Goal: Task Accomplishment & Management: Use online tool/utility

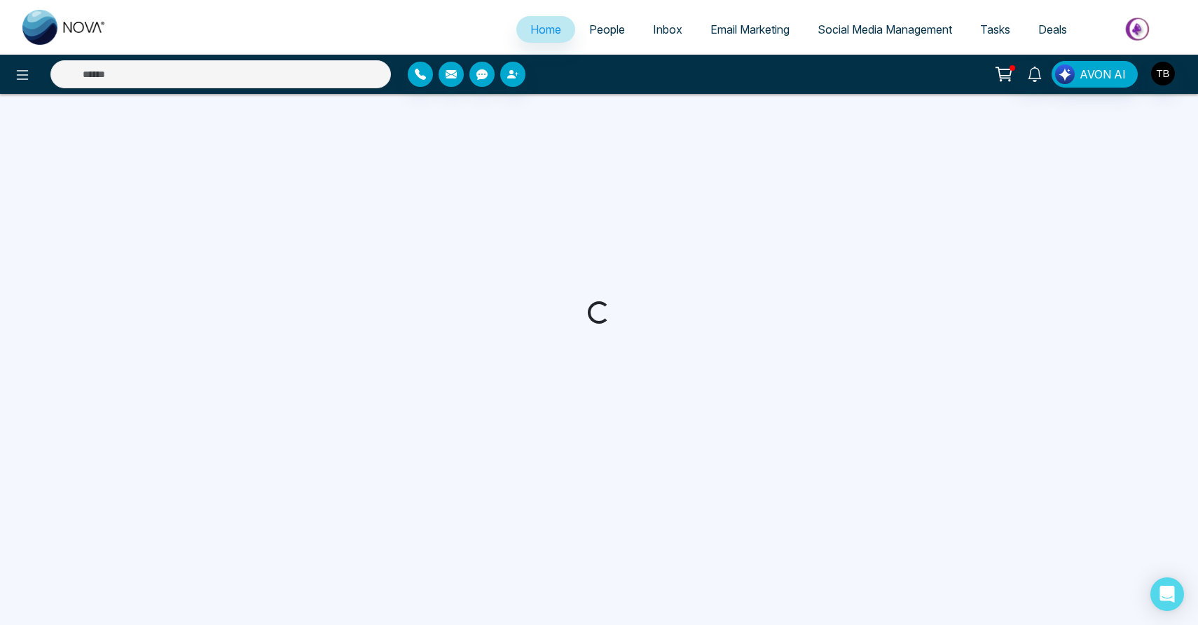
select select "*"
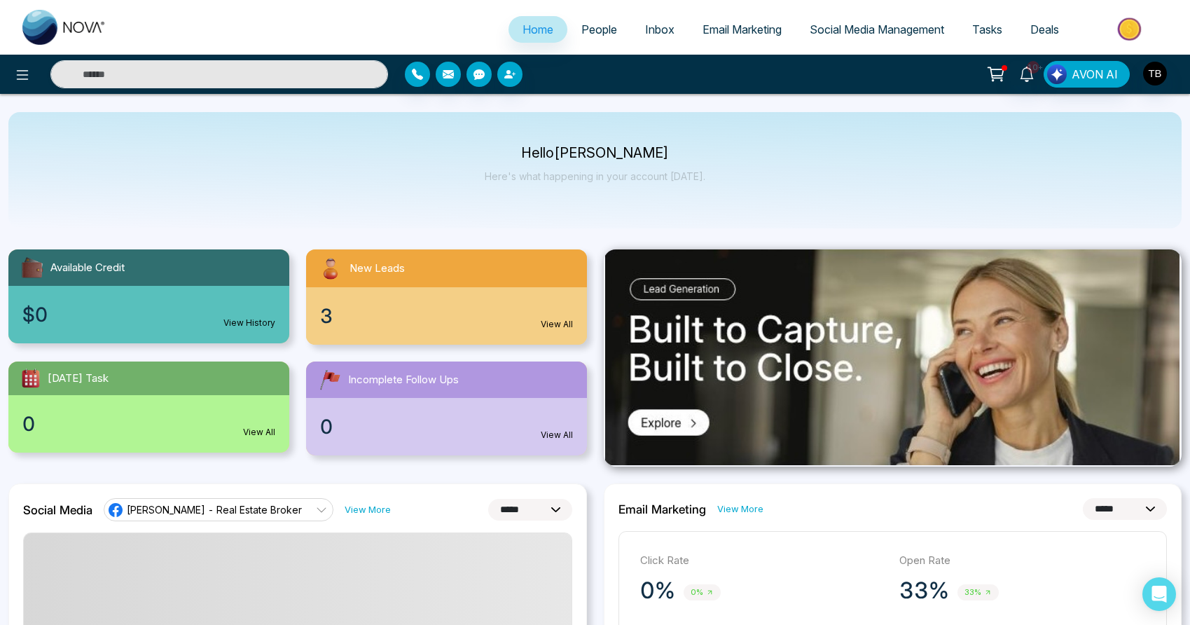
click at [555, 331] on link "View All" at bounding box center [557, 324] width 32 height 13
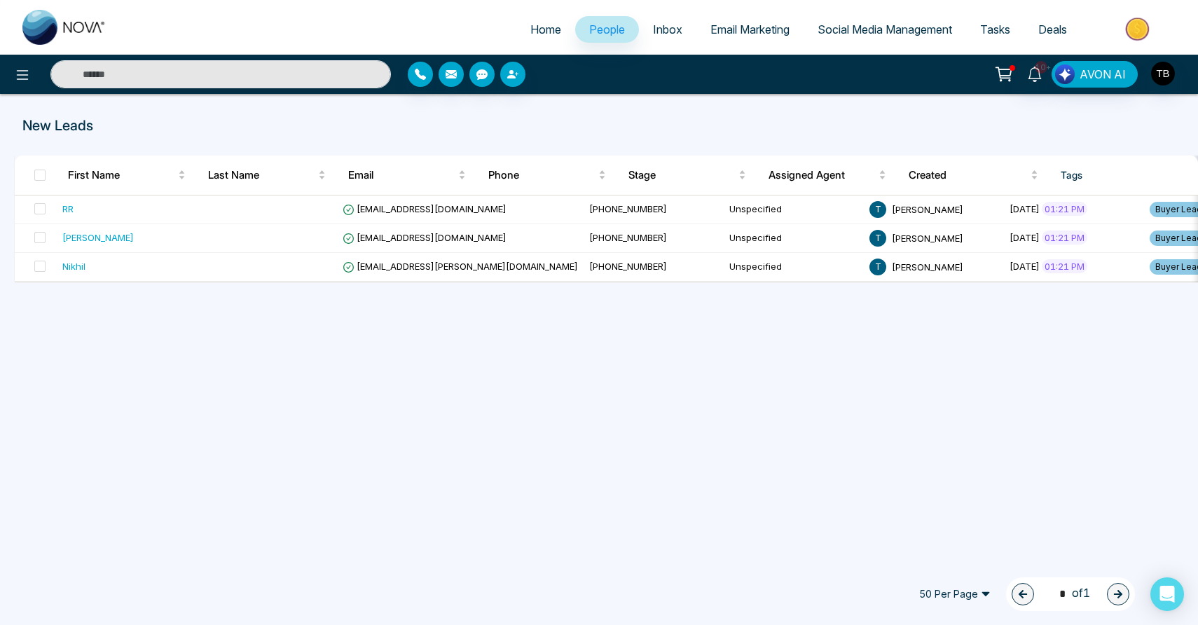
click at [382, 410] on div "New Leads First Name Last Name Email Phone Stage Assigned Agent Created Tags So…" at bounding box center [599, 326] width 1198 height 464
click at [382, 409] on div "New Leads First Name Last Name Email Phone Stage Assigned Agent Created Tags So…" at bounding box center [599, 326] width 1198 height 464
click at [25, 73] on icon at bounding box center [23, 75] width 12 height 10
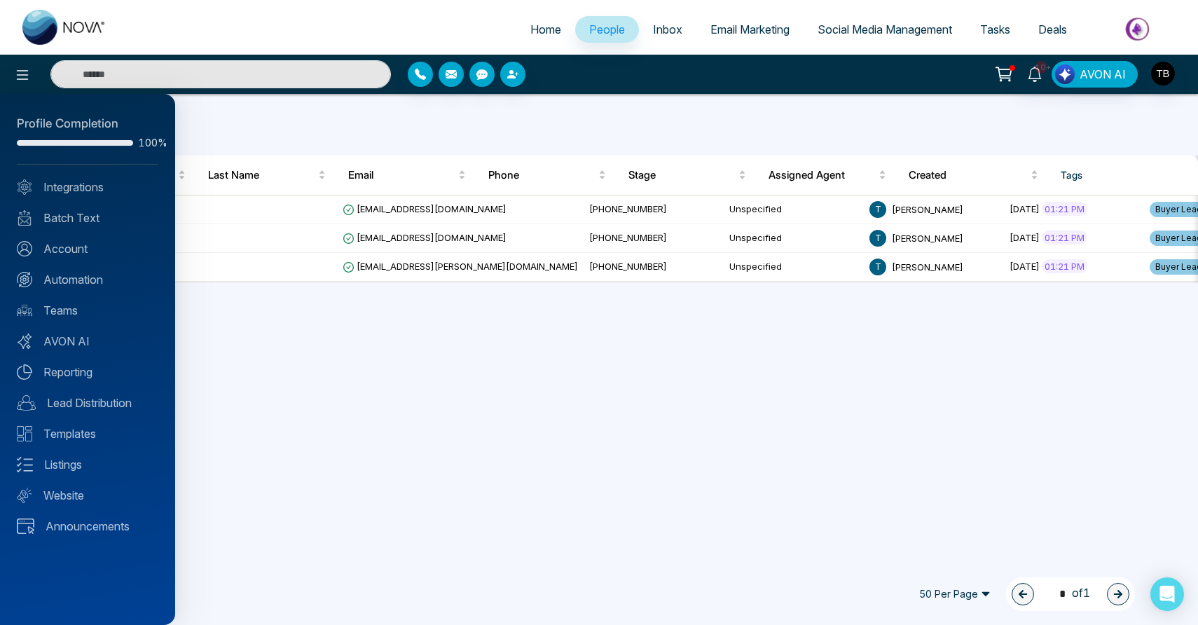
click at [292, 468] on div at bounding box center [599, 312] width 1198 height 625
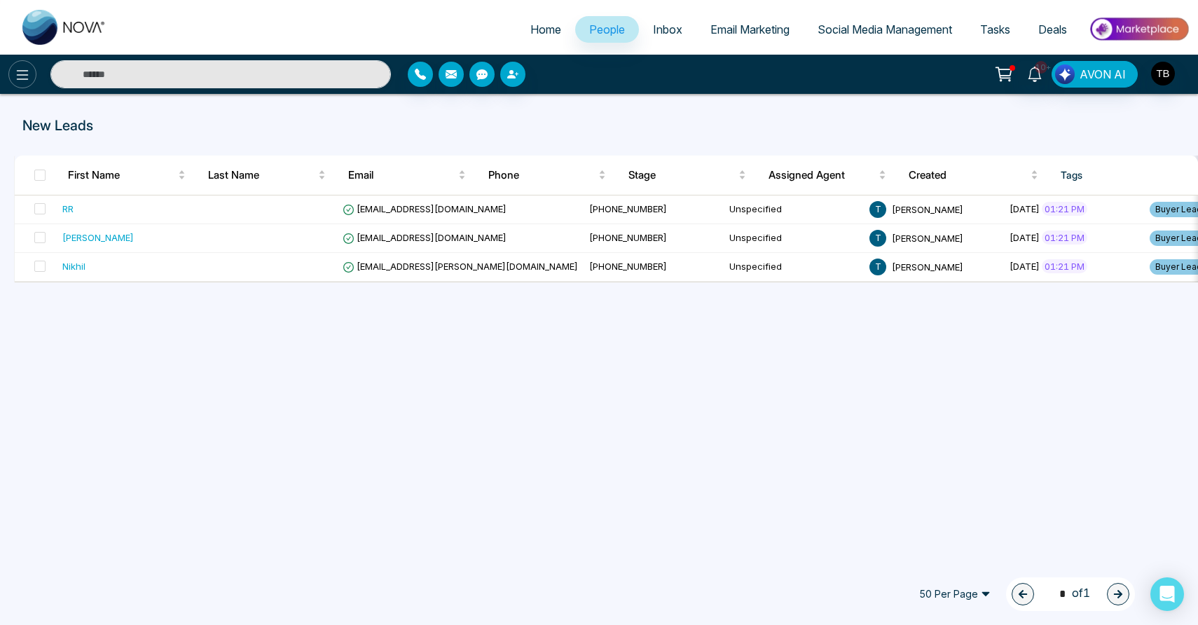
click at [29, 76] on icon at bounding box center [22, 75] width 17 height 17
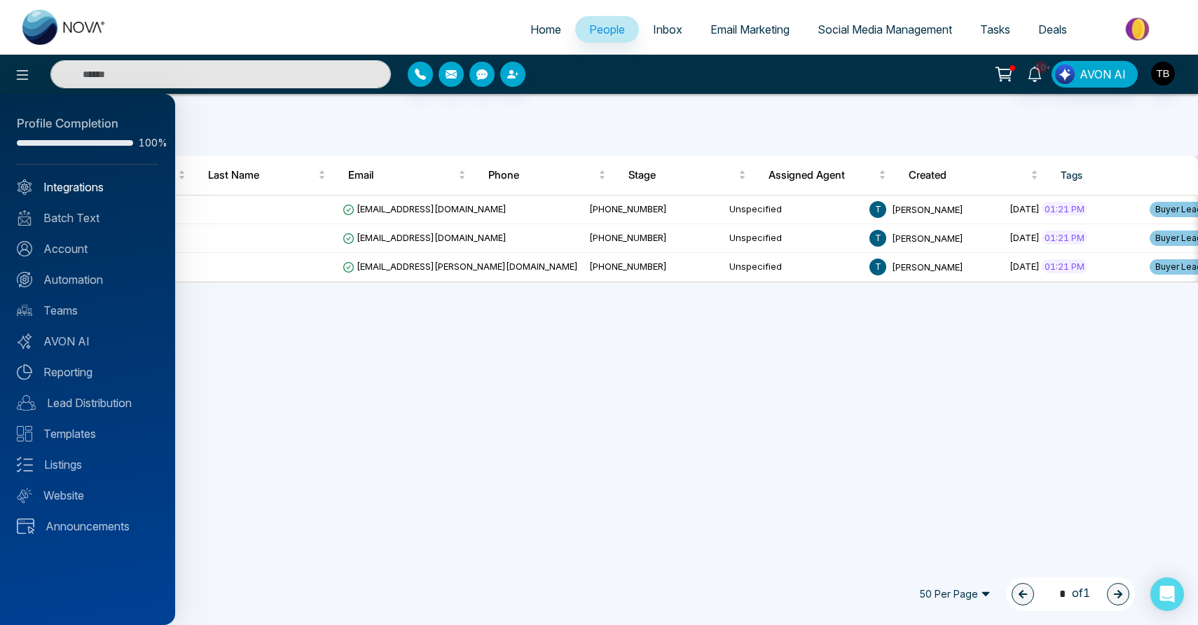
click at [100, 186] on link "Integrations" at bounding box center [87, 187] width 141 height 17
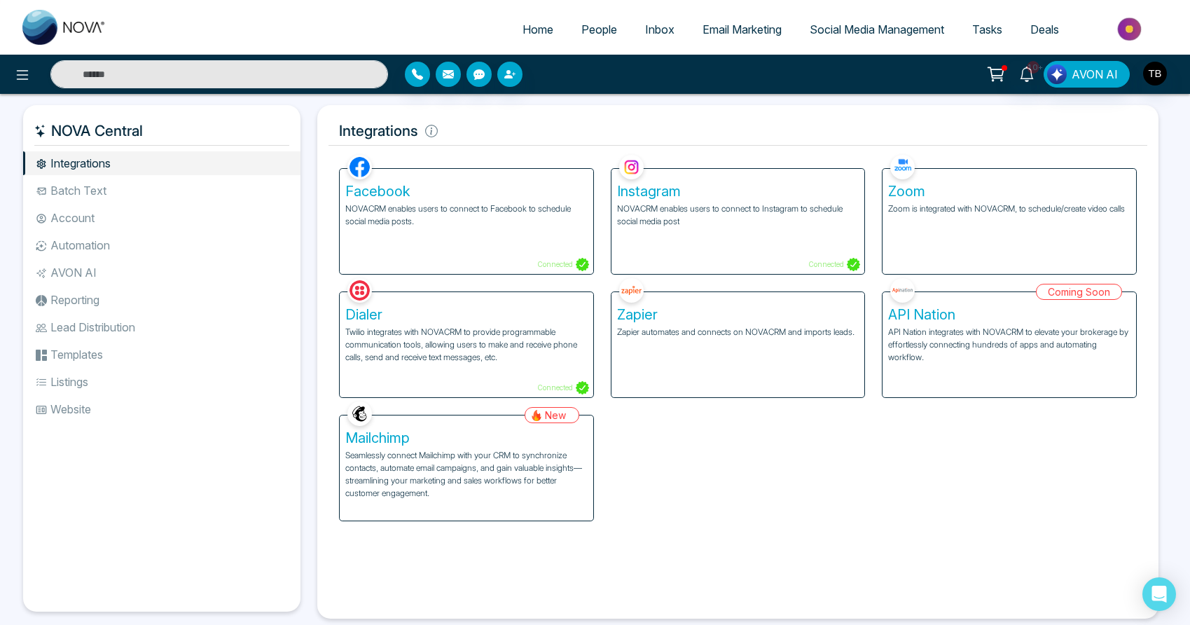
click at [533, 498] on p "Seamlessly connect Mailchimp with your CRM to synchronize contacts, automate em…" at bounding box center [466, 474] width 242 height 50
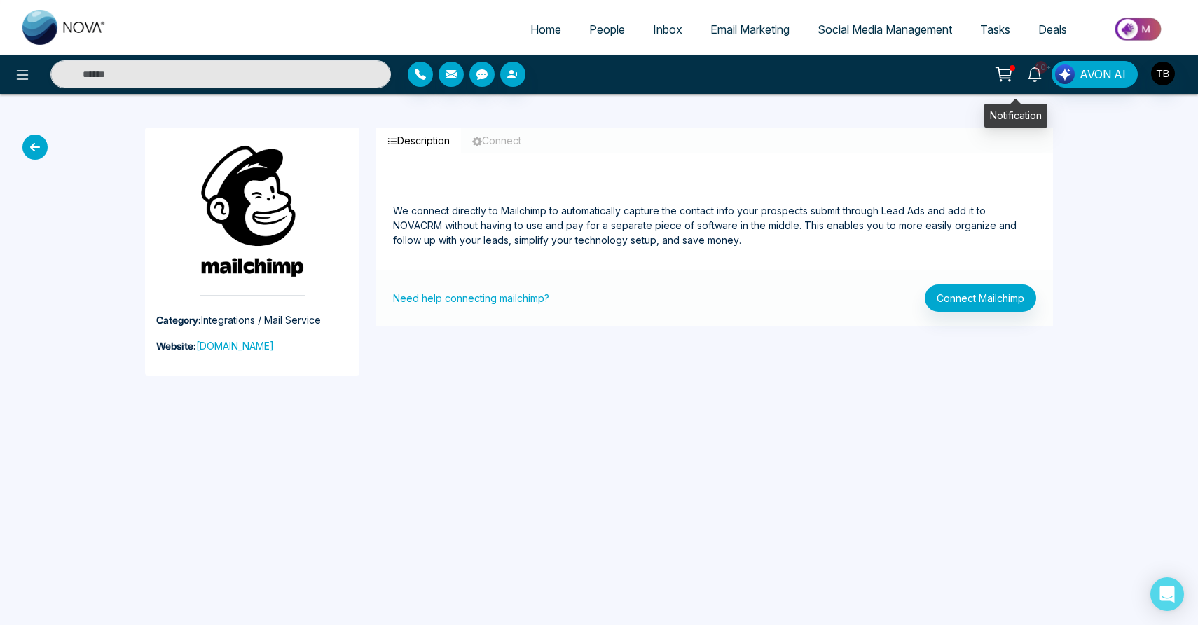
click at [1027, 75] on icon at bounding box center [1034, 74] width 15 height 15
click at [667, 88] on div "10+ Notifications (19) [PERSON_NAME] all as Read Ta New Lead Lead Name: [PERSON…" at bounding box center [599, 74] width 1198 height 28
click at [589, 36] on span "People" at bounding box center [607, 29] width 36 height 14
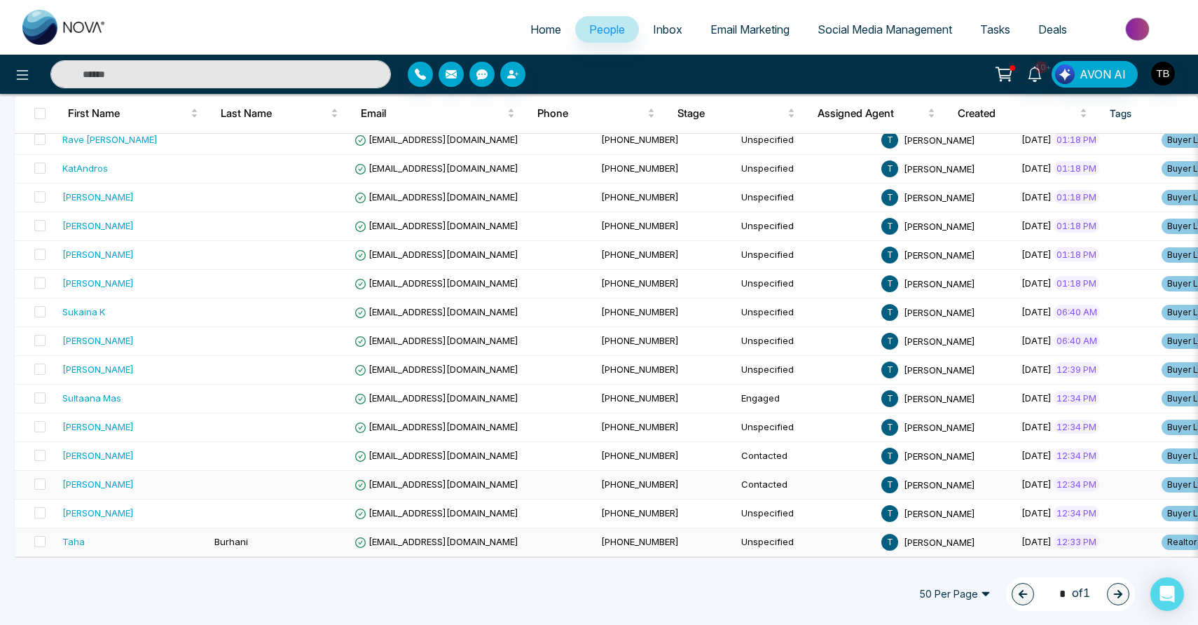
drag, startPoint x: 483, startPoint y: 556, endPoint x: 195, endPoint y: 494, distance: 294.4
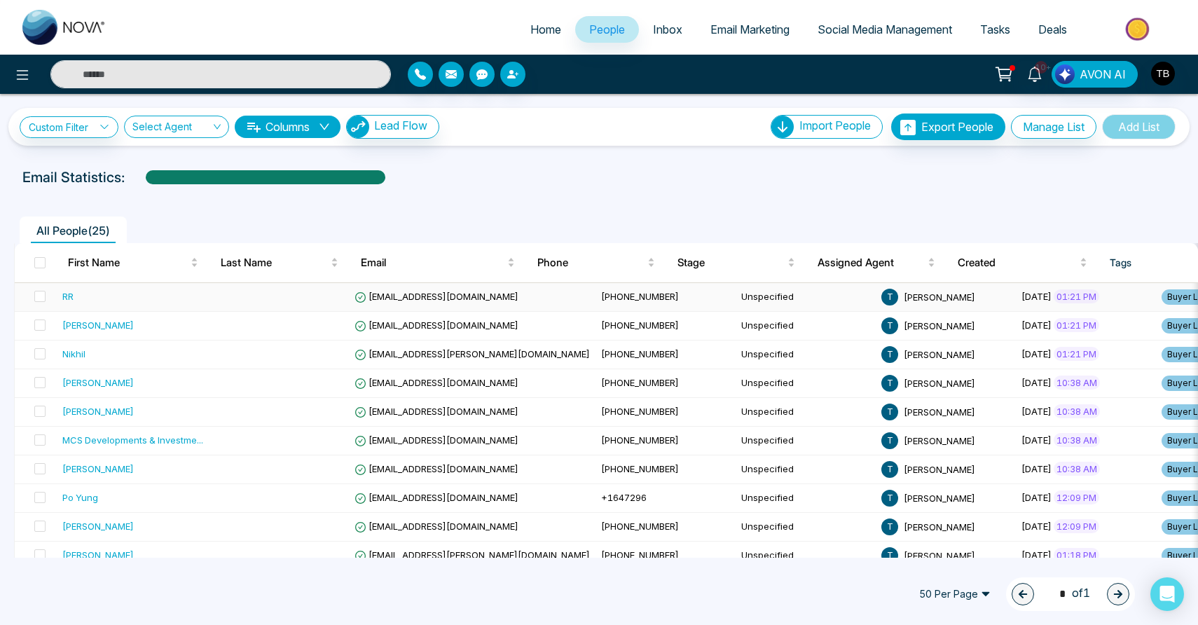
click at [255, 312] on td at bounding box center [279, 297] width 140 height 29
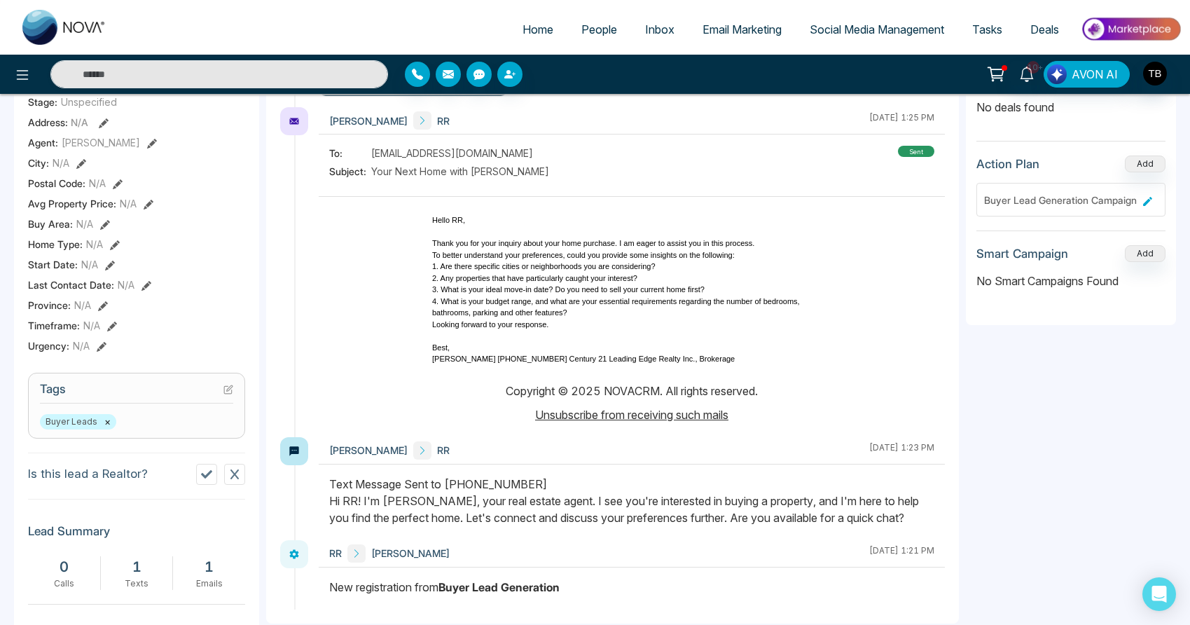
scroll to position [310, 0]
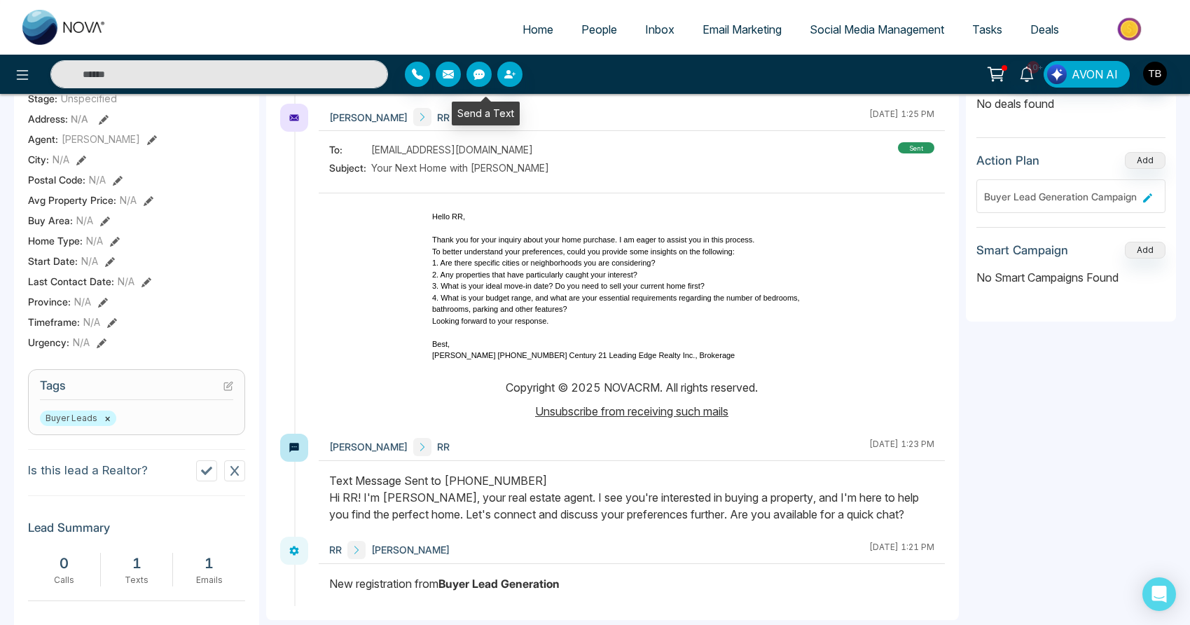
click at [482, 77] on icon "button" at bounding box center [478, 74] width 11 height 11
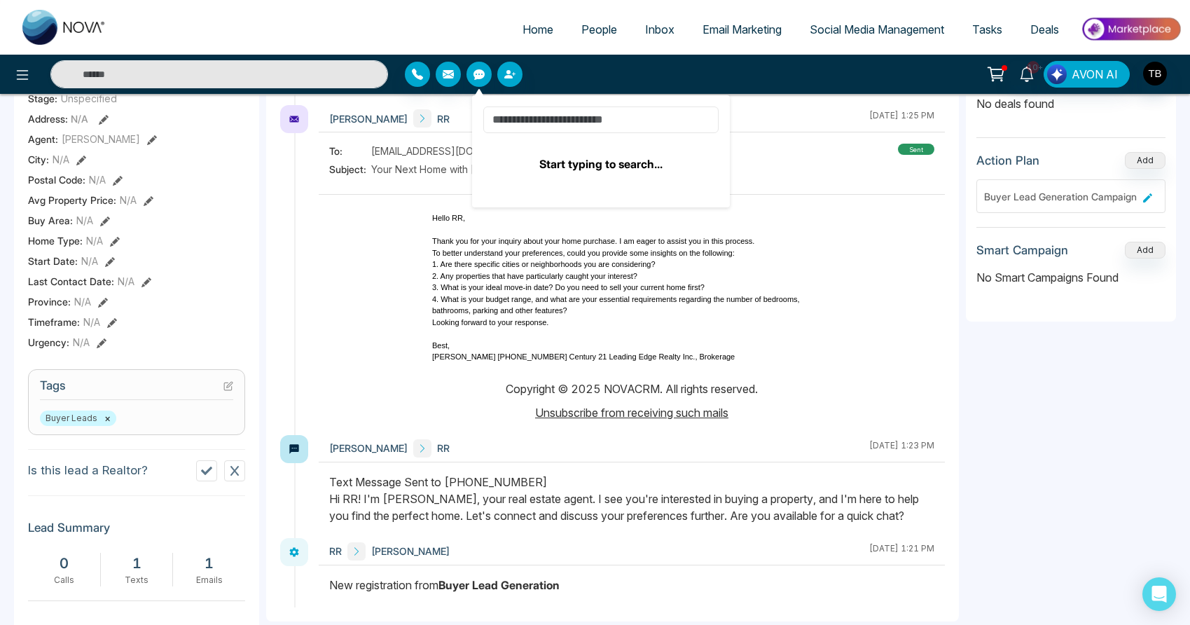
click at [627, 133] on input at bounding box center [600, 119] width 235 height 27
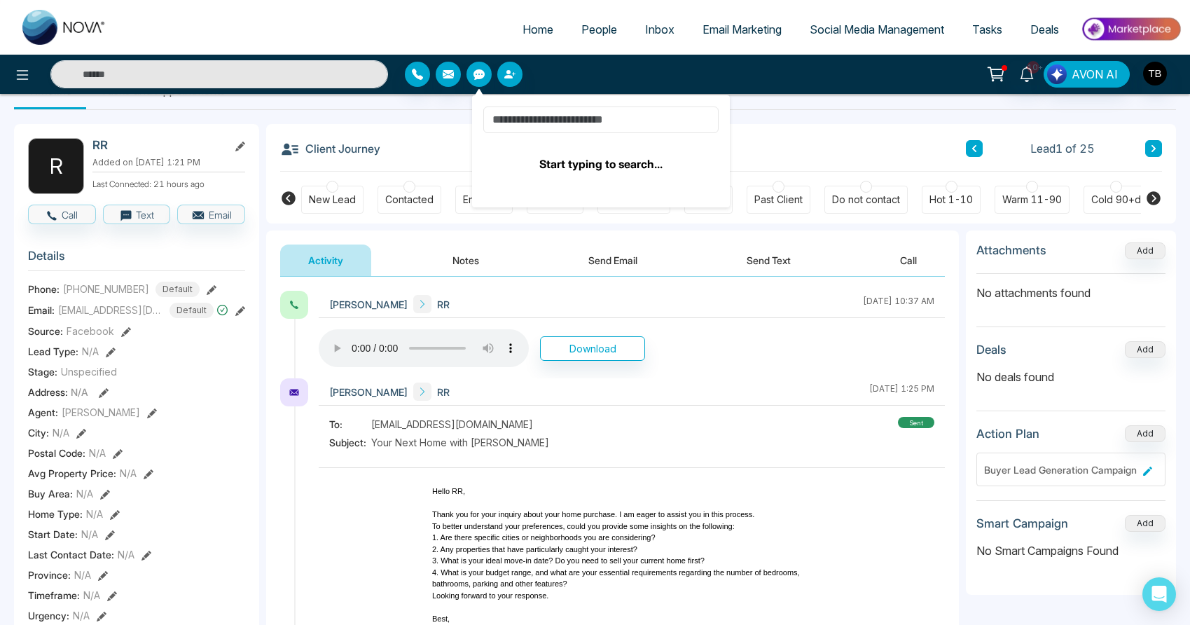
scroll to position [0, 0]
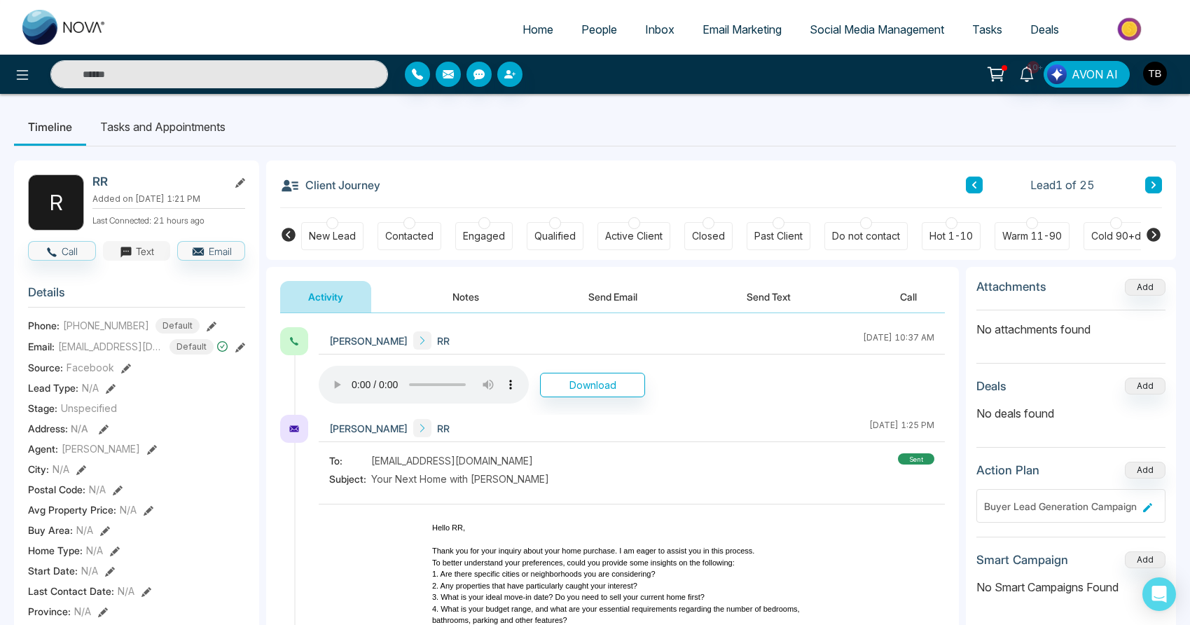
click at [134, 261] on button "Text" at bounding box center [137, 251] width 68 height 20
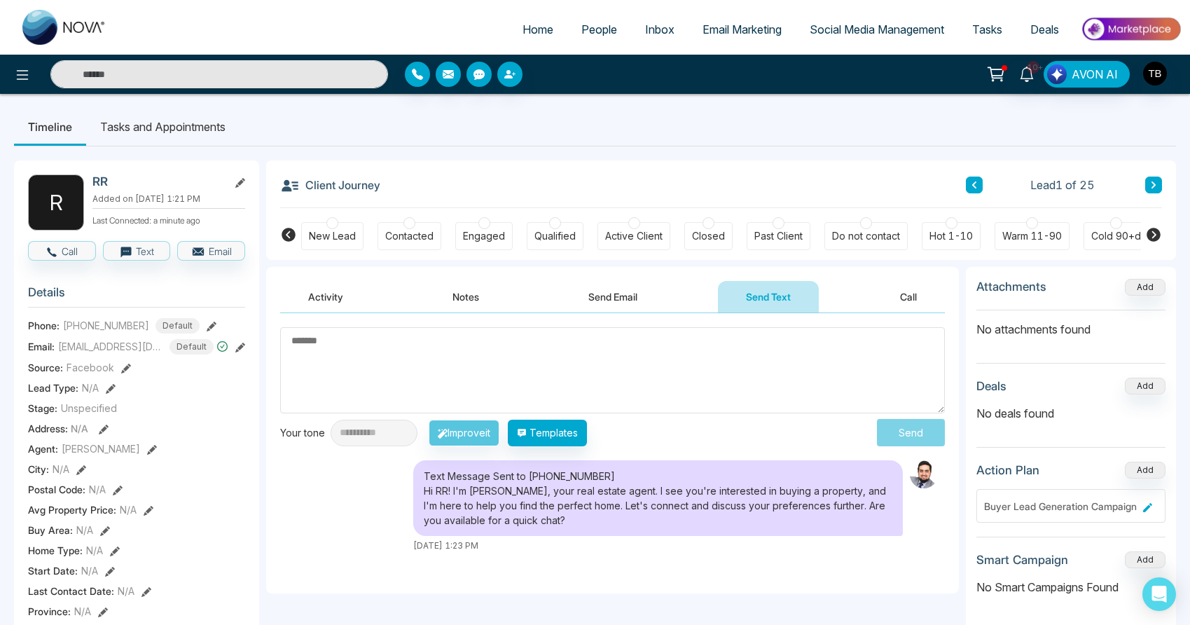
click at [510, 366] on textarea at bounding box center [612, 370] width 665 height 86
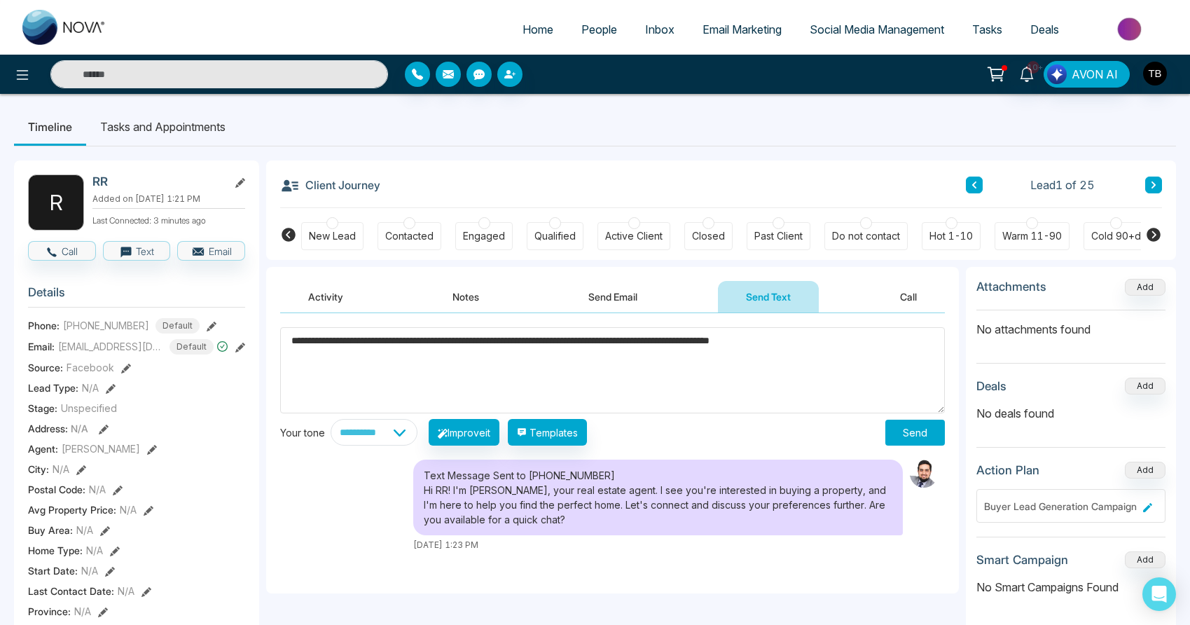
type textarea "**********"
click at [912, 431] on button "Send" at bounding box center [915, 432] width 60 height 26
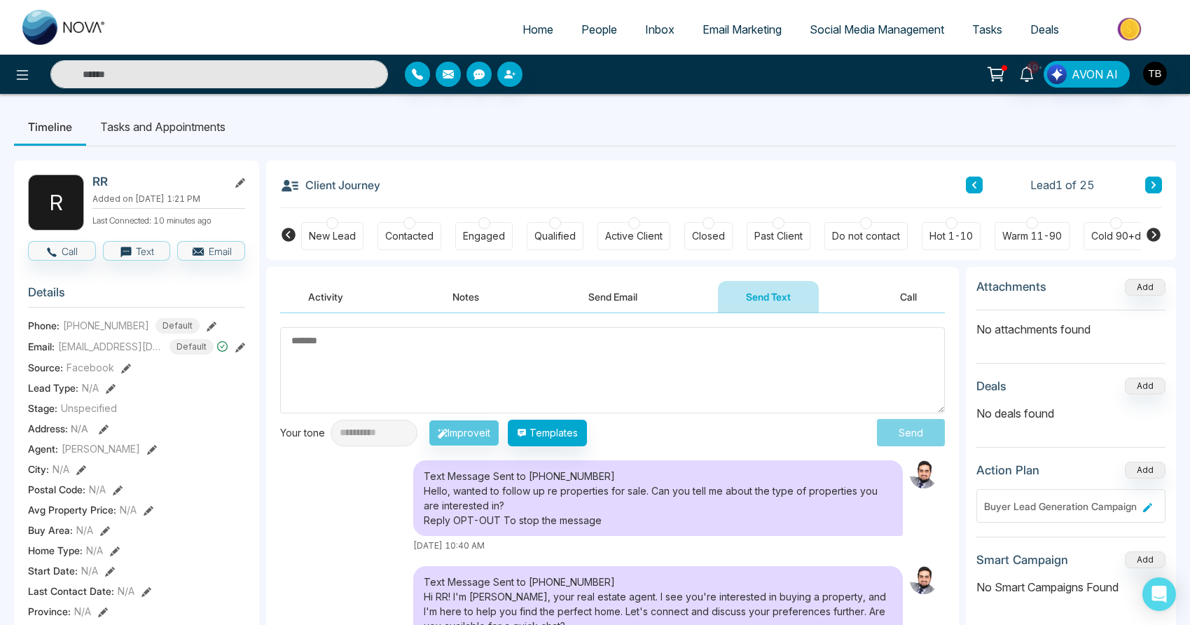
click at [585, 32] on span "People" at bounding box center [599, 29] width 36 height 14
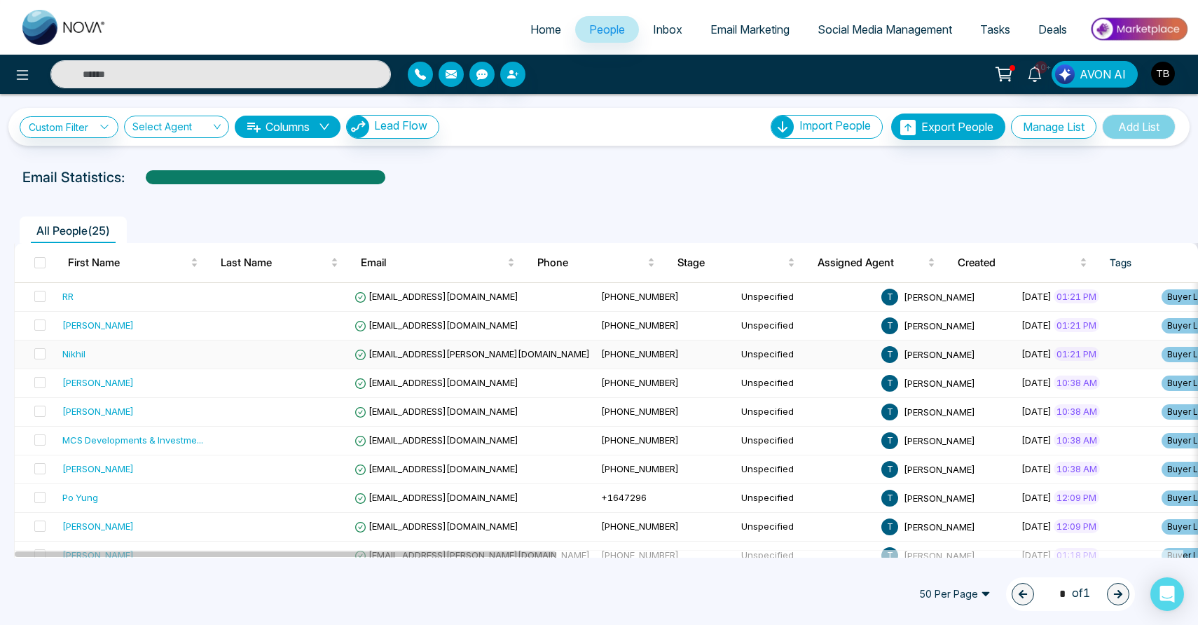
click at [231, 369] on td at bounding box center [279, 354] width 140 height 29
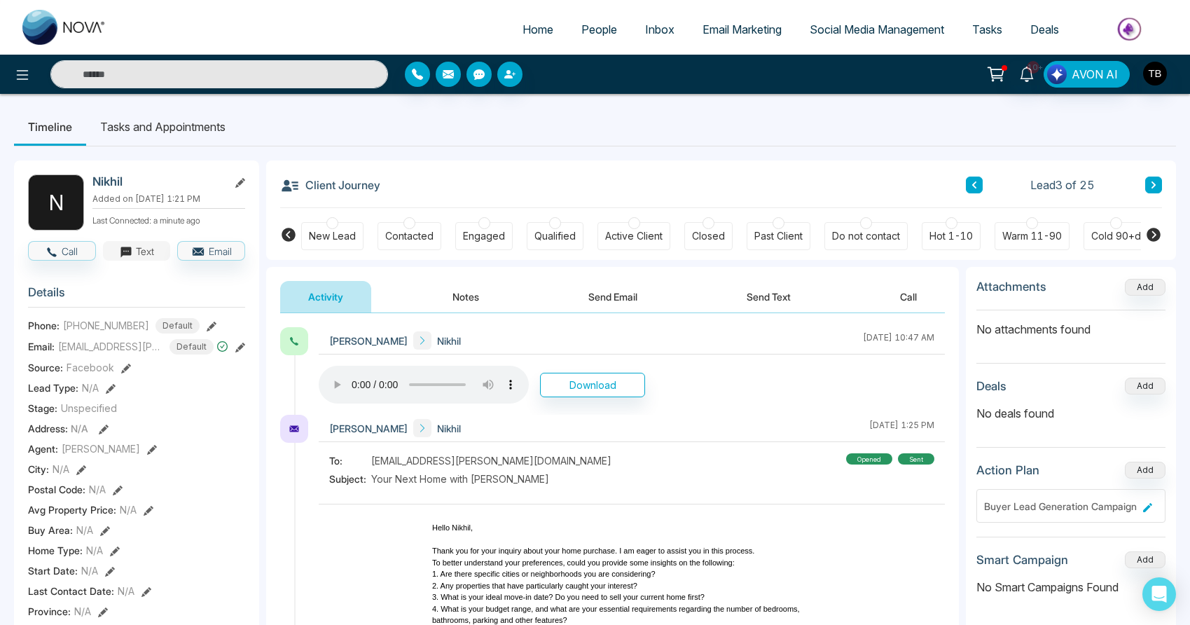
click at [151, 261] on button "Text" at bounding box center [137, 251] width 68 height 20
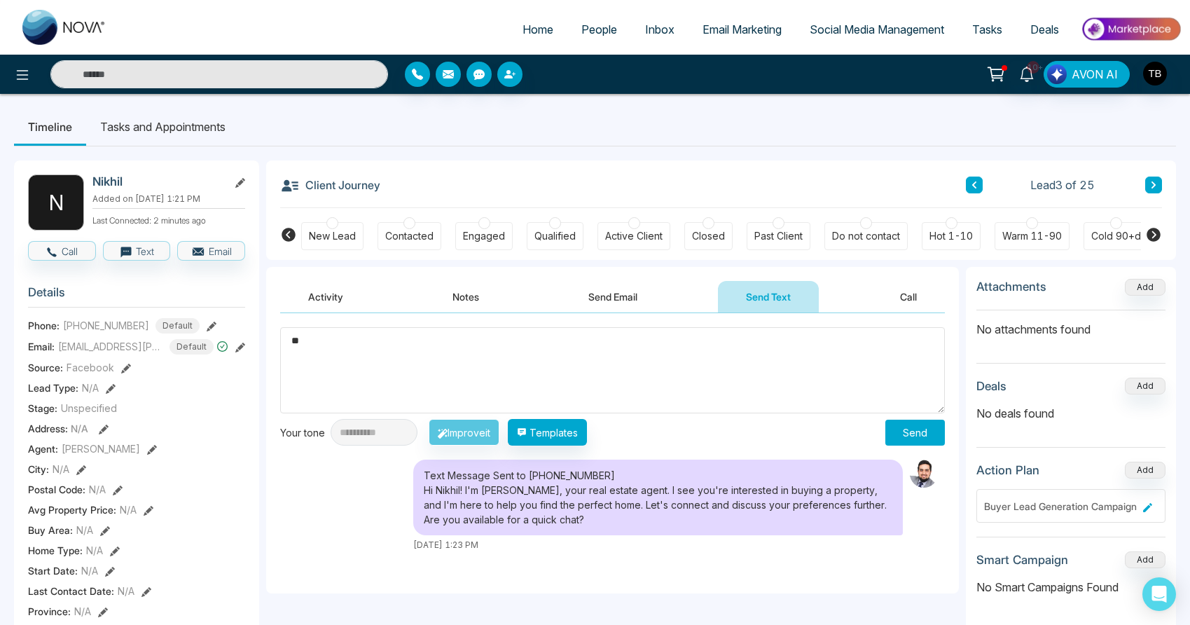
type textarea "*"
click at [587, 436] on button "Templates" at bounding box center [547, 432] width 79 height 27
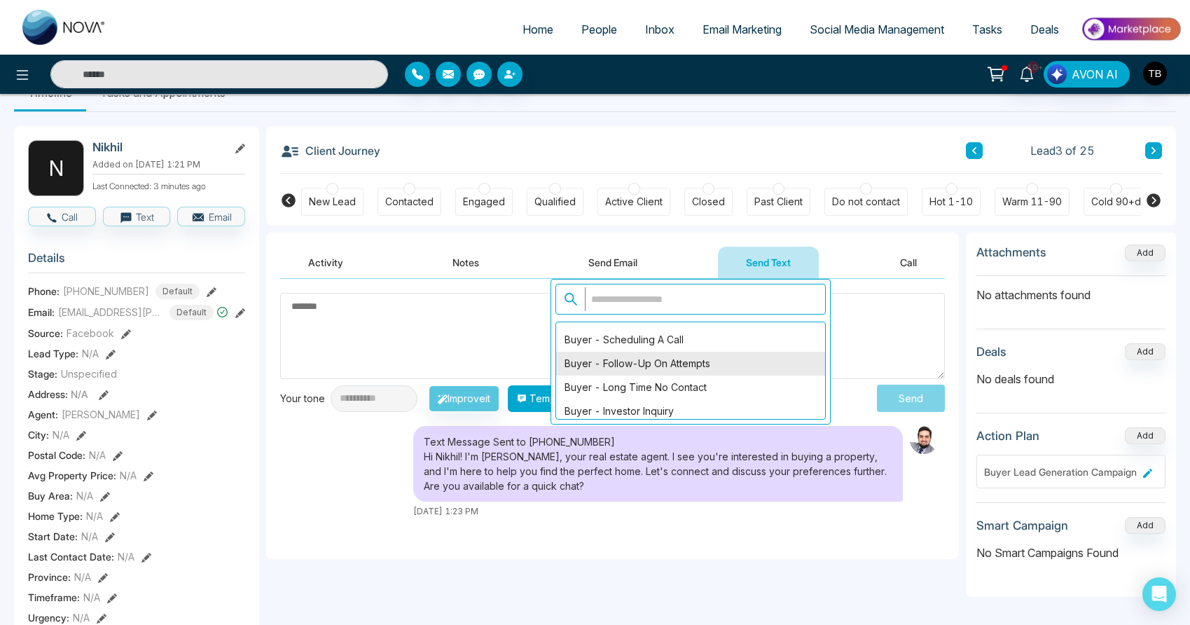
scroll to position [3469, 0]
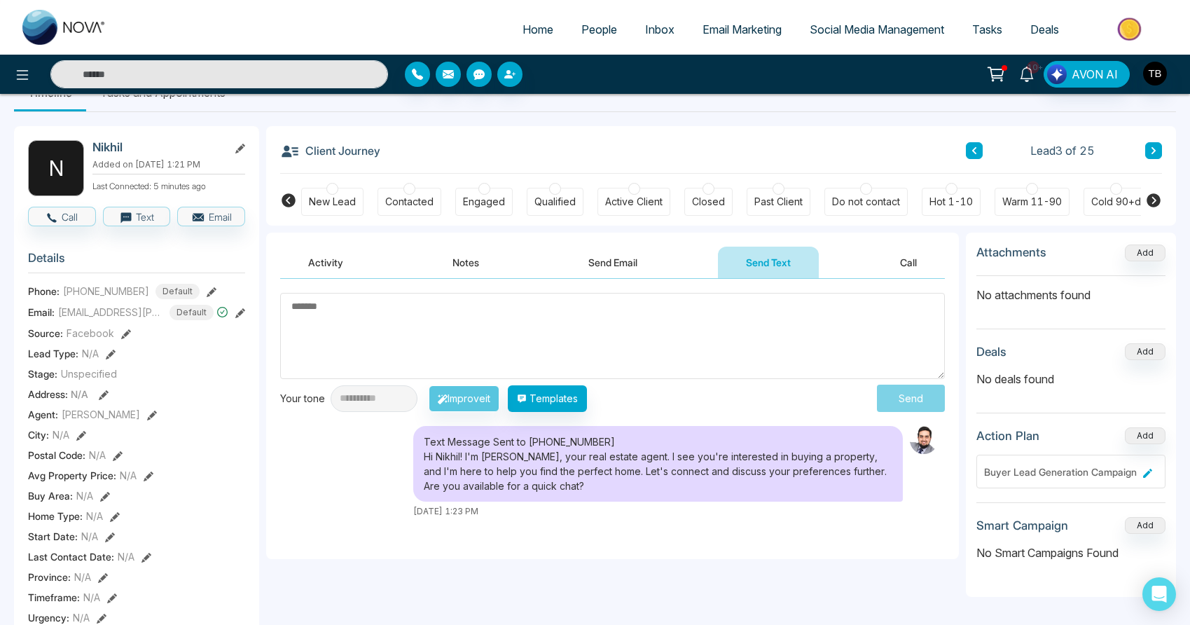
click at [1020, 81] on icon at bounding box center [1026, 74] width 13 height 15
click at [155, 226] on button "Text" at bounding box center [137, 217] width 68 height 20
click at [618, 326] on textarea at bounding box center [612, 336] width 665 height 86
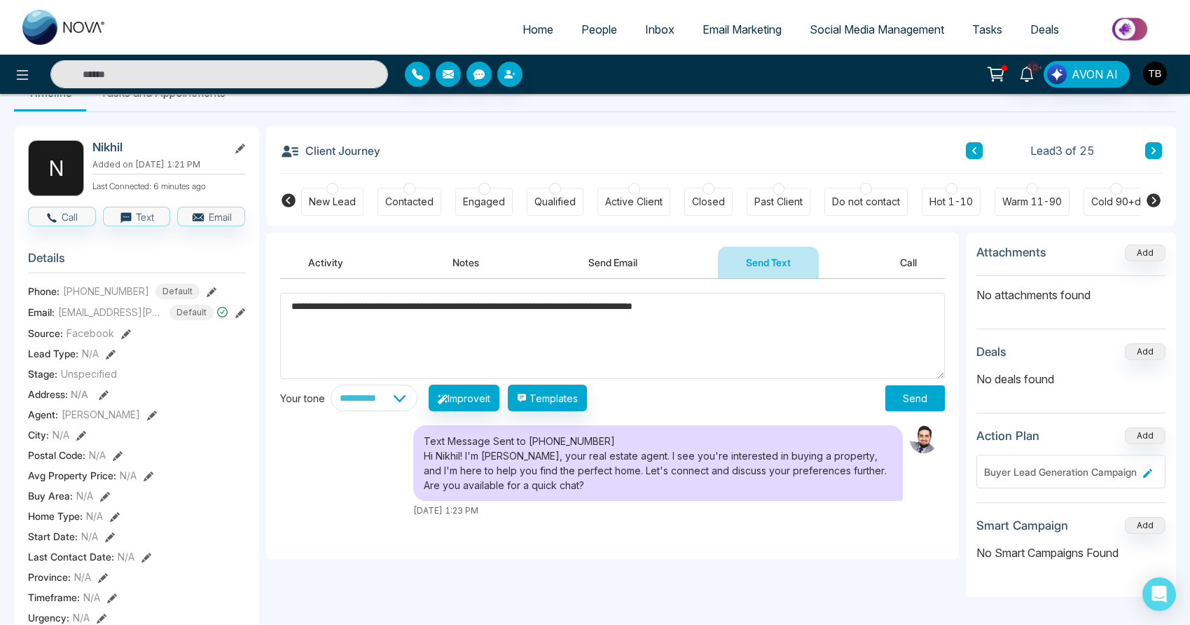
type textarea "**********"
click at [913, 401] on button "Send" at bounding box center [915, 398] width 60 height 26
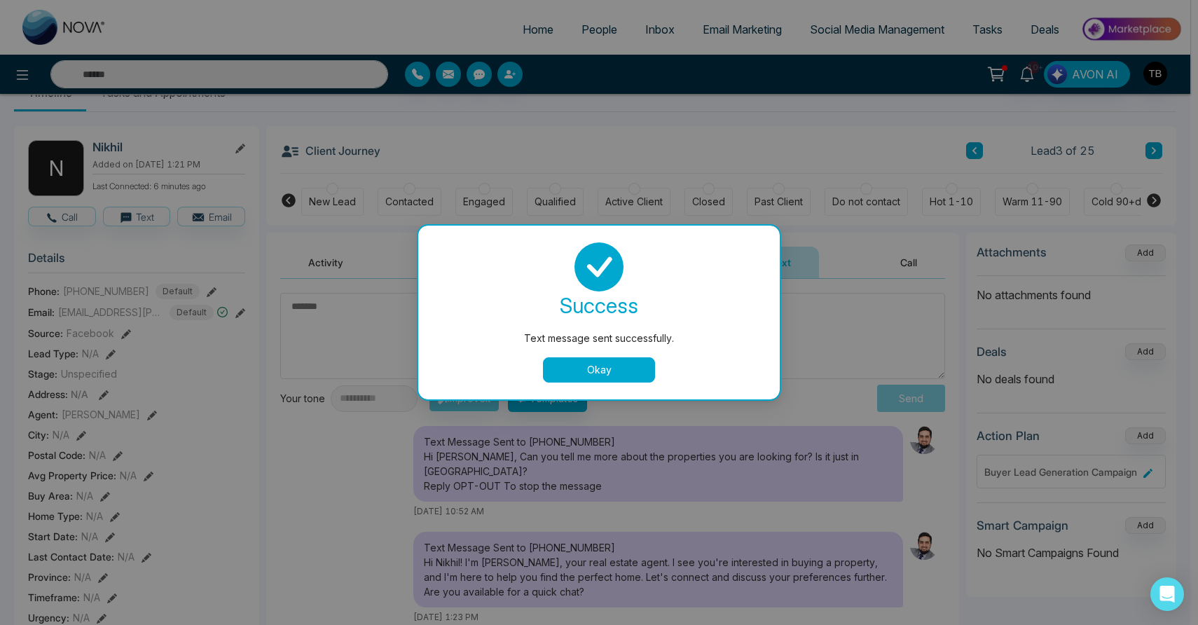
click at [563, 376] on button "Okay" at bounding box center [599, 369] width 112 height 25
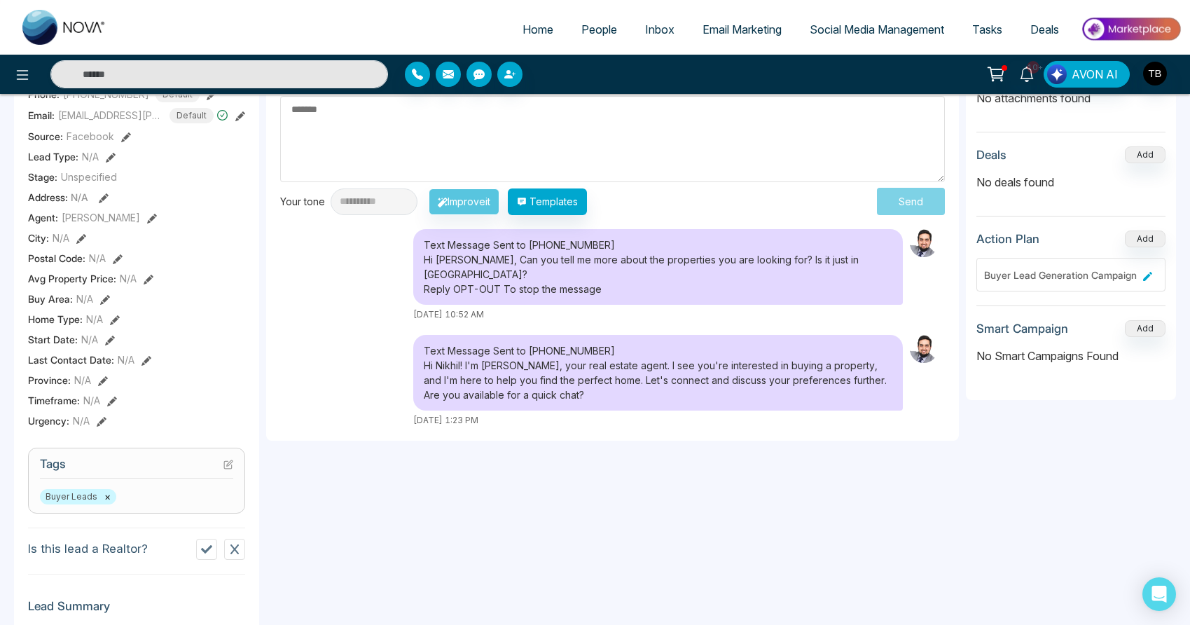
scroll to position [0, 0]
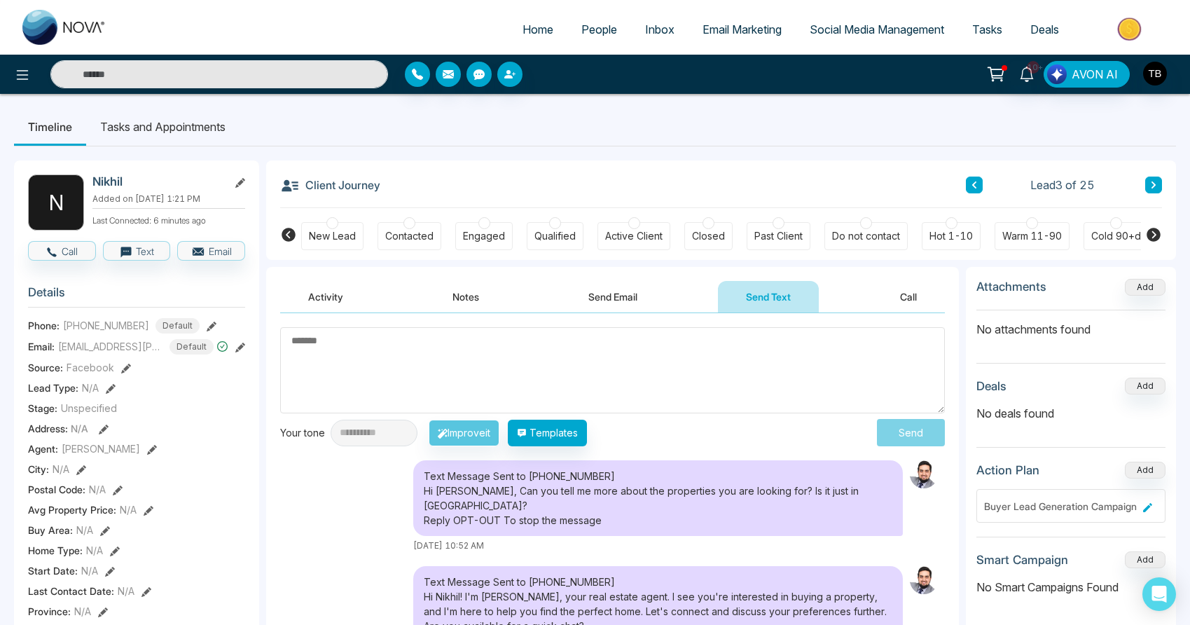
click at [592, 36] on span "People" at bounding box center [599, 29] width 36 height 14
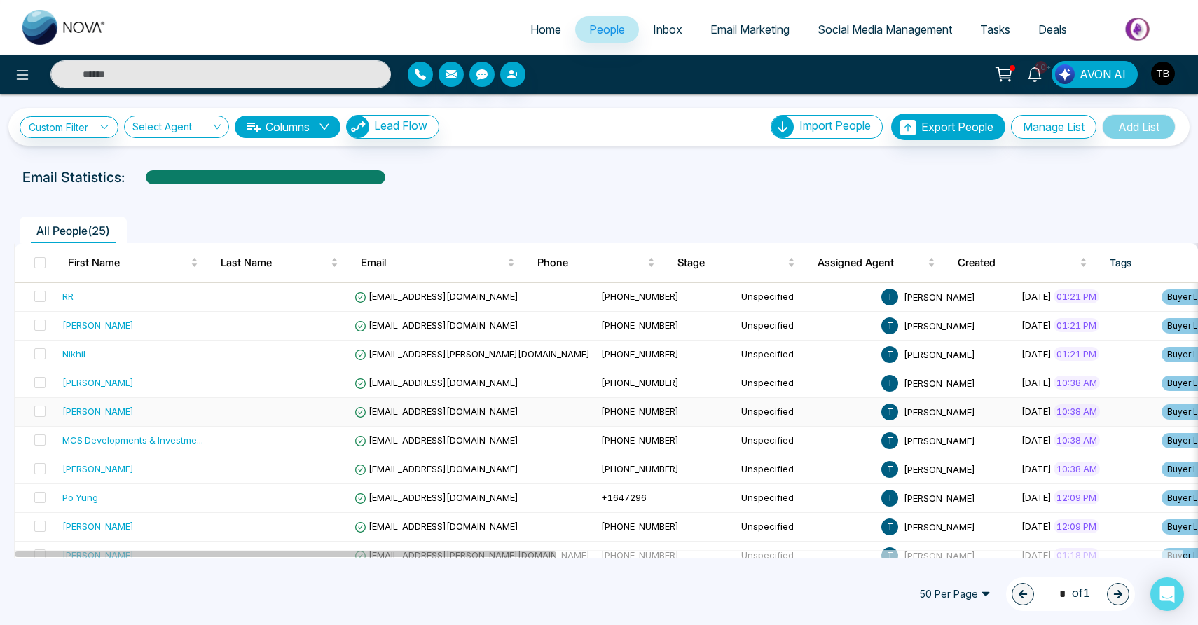
click at [120, 418] on div "[PERSON_NAME]" at bounding box center [97, 411] width 71 height 14
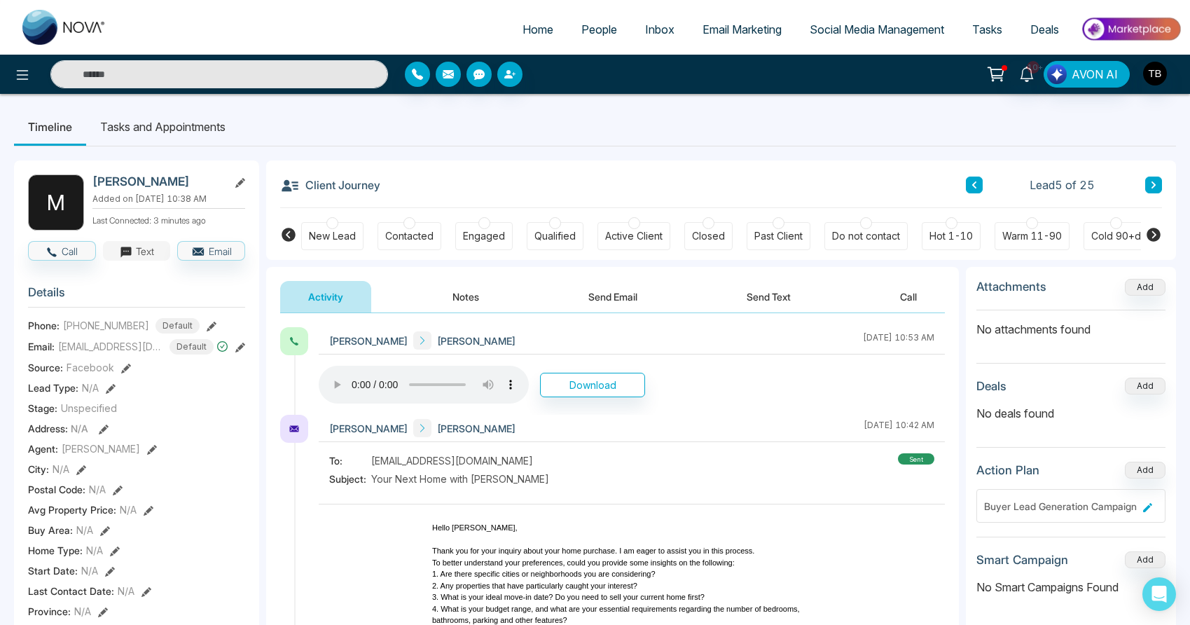
click at [141, 261] on button "Text" at bounding box center [137, 251] width 68 height 20
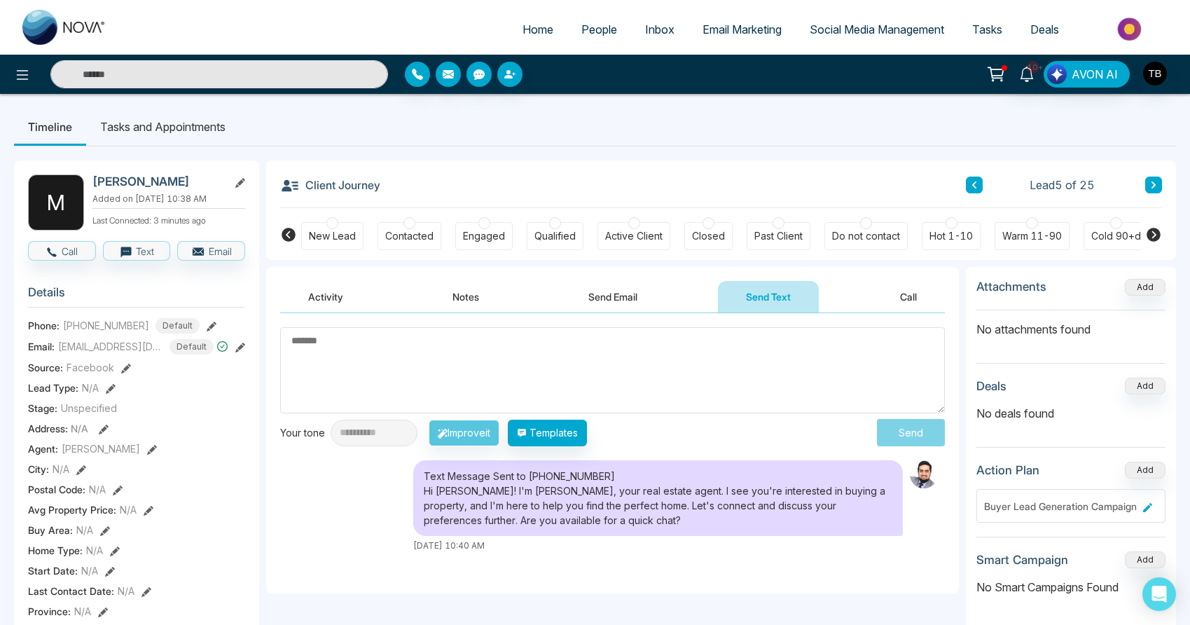
click at [506, 373] on textarea at bounding box center [612, 370] width 665 height 86
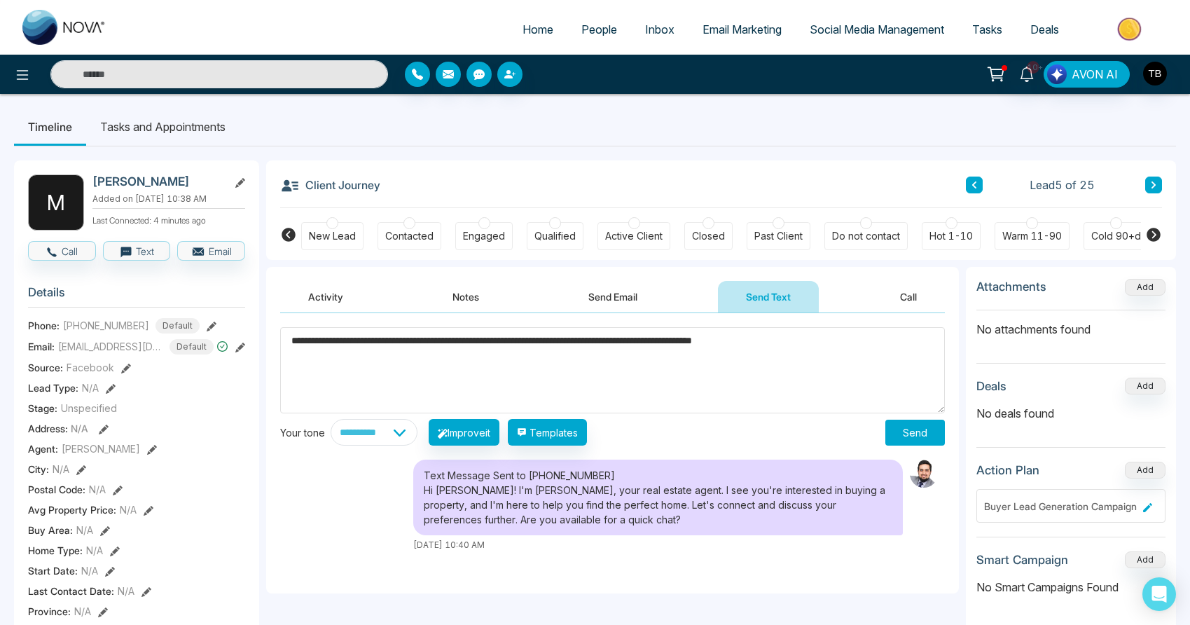
type textarea "**********"
click at [924, 438] on button "Send" at bounding box center [915, 432] width 60 height 26
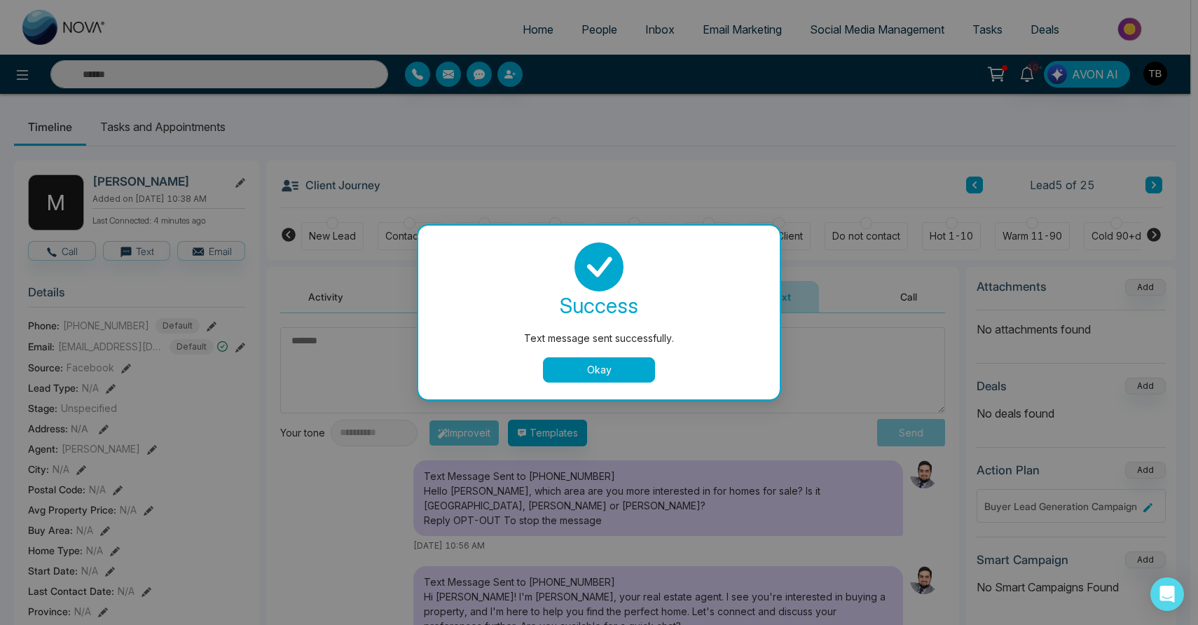
click at [616, 363] on button "Okay" at bounding box center [599, 369] width 112 height 25
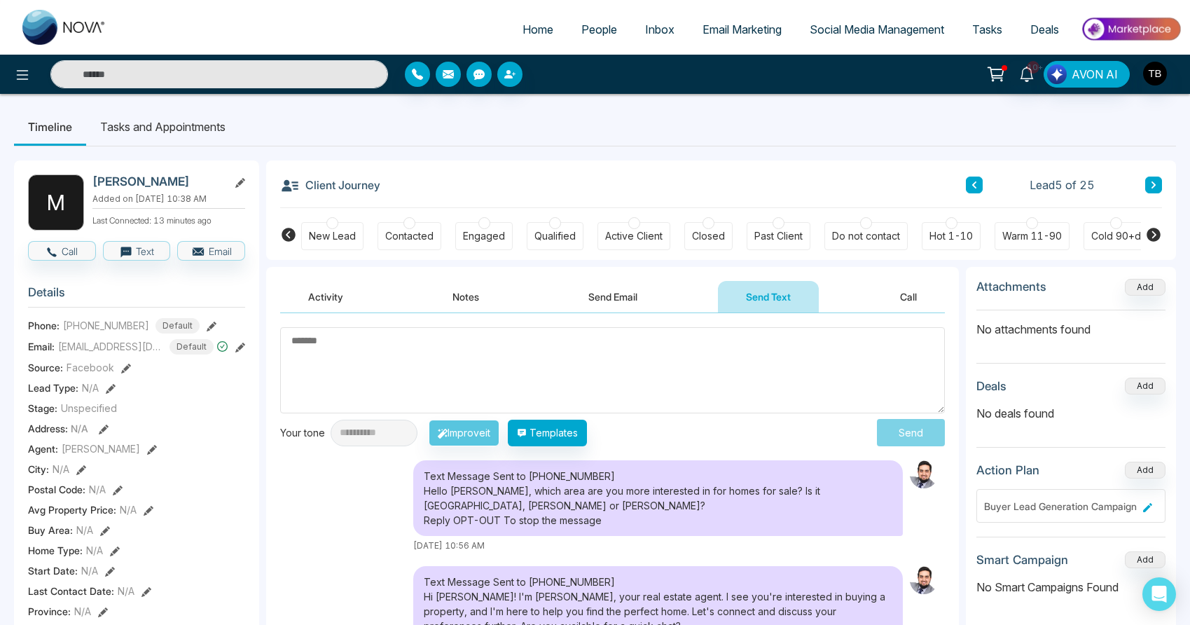
click at [587, 36] on span "People" at bounding box center [599, 29] width 36 height 14
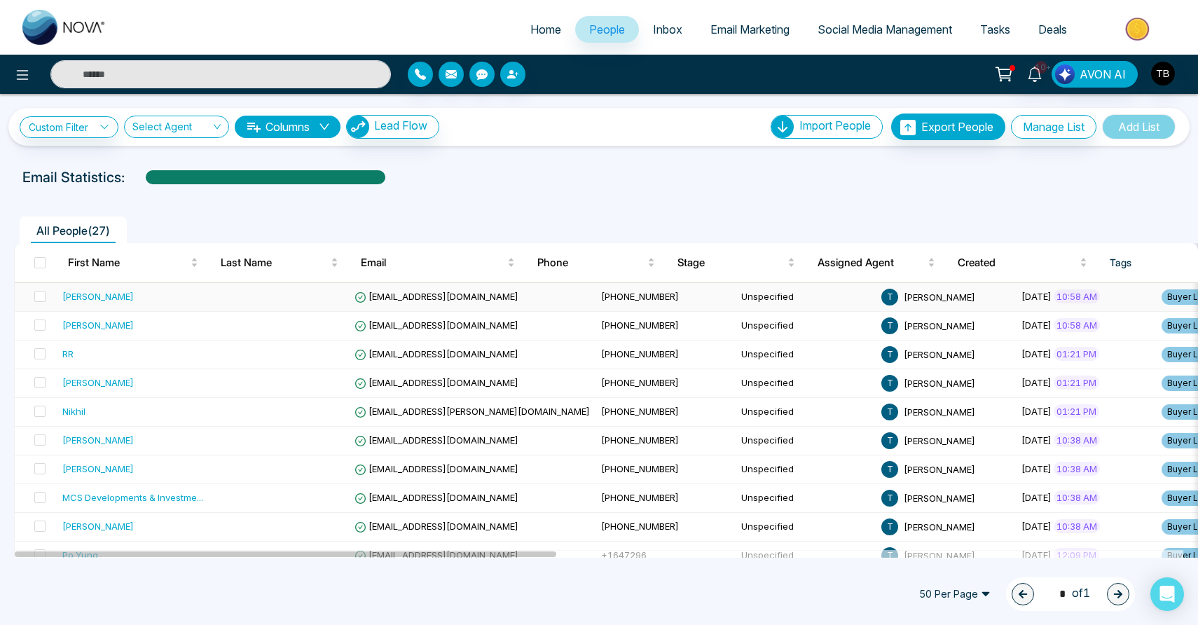
click at [134, 303] on div "[PERSON_NAME]" at bounding box center [97, 296] width 71 height 14
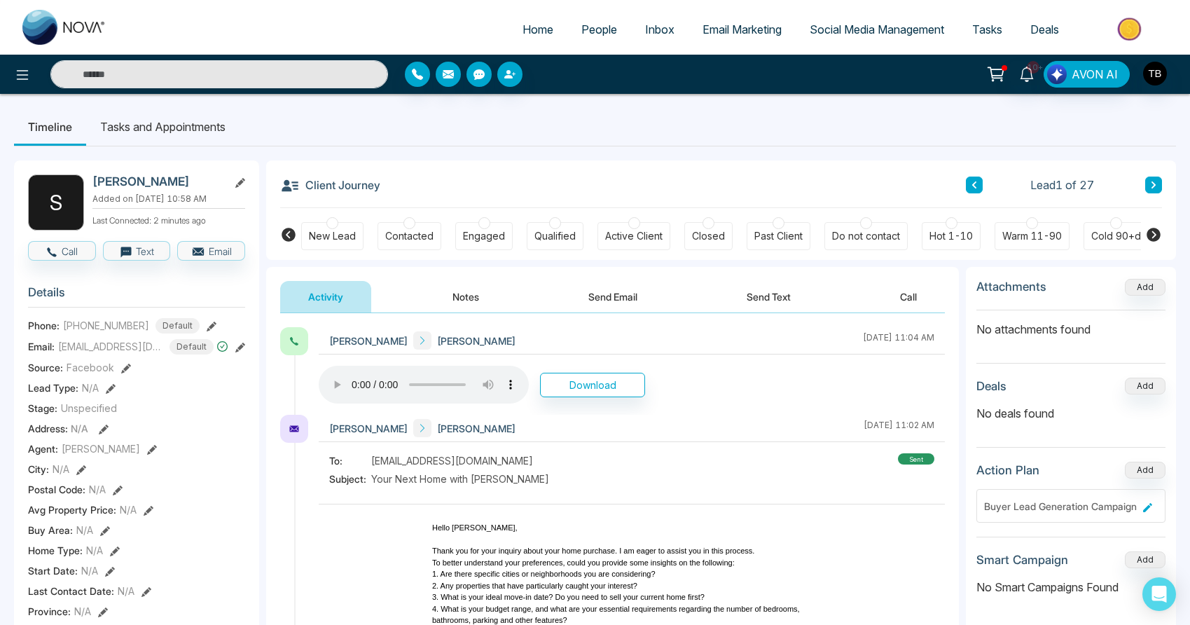
click at [240, 186] on icon at bounding box center [240, 183] width 10 height 10
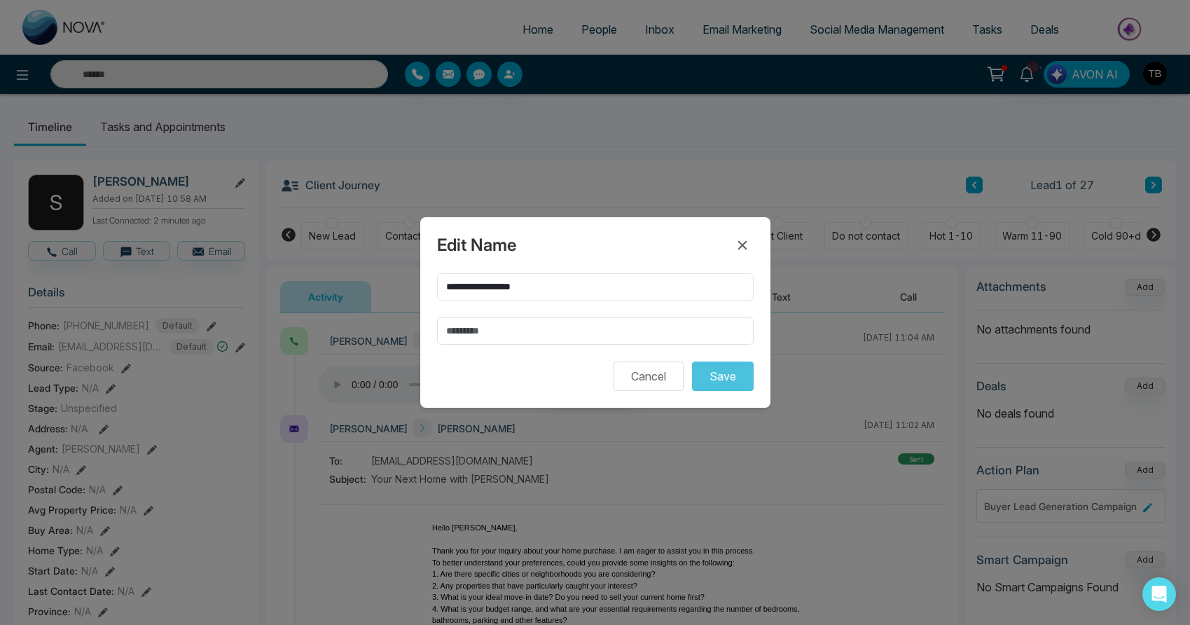
drag, startPoint x: 504, startPoint y: 279, endPoint x: 604, endPoint y: 281, distance: 100.2
click at [604, 281] on input "**********" at bounding box center [595, 286] width 317 height 27
type input "*********"
paste input "********"
type input "********"
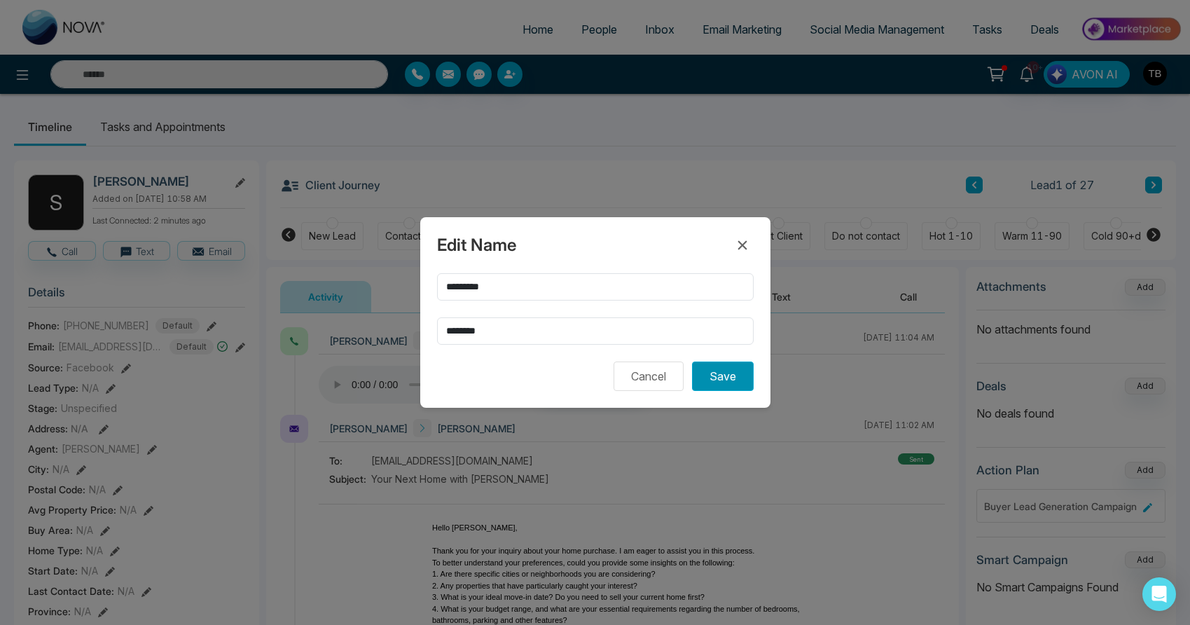
click at [719, 381] on button "Save" at bounding box center [723, 375] width 62 height 29
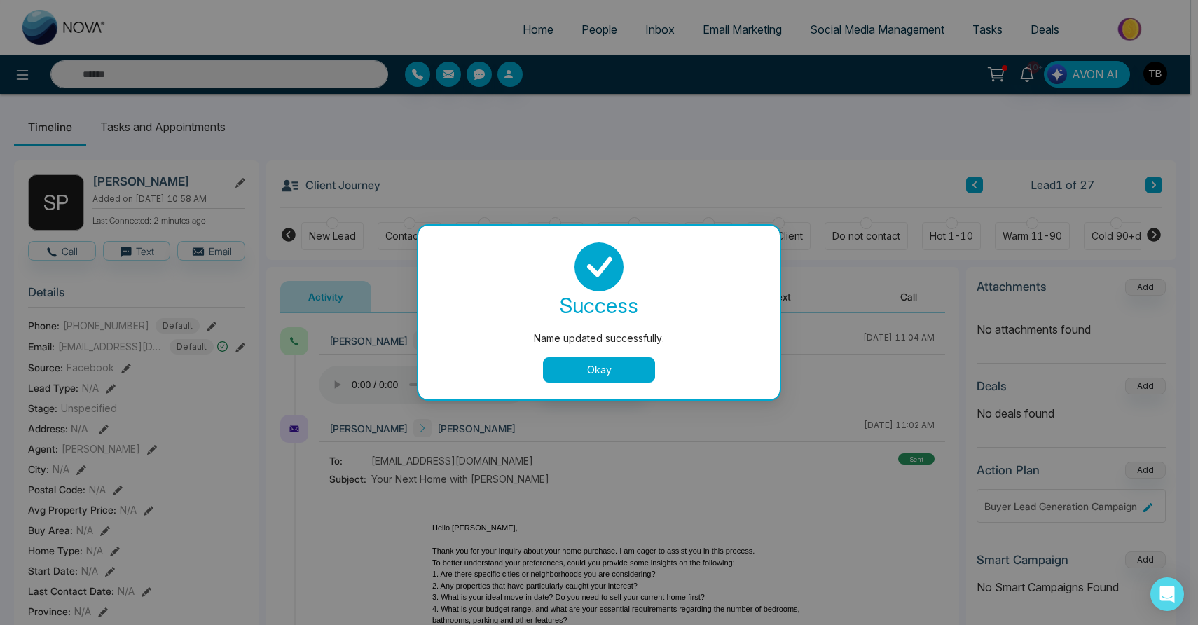
click at [556, 379] on button "Okay" at bounding box center [599, 369] width 112 height 25
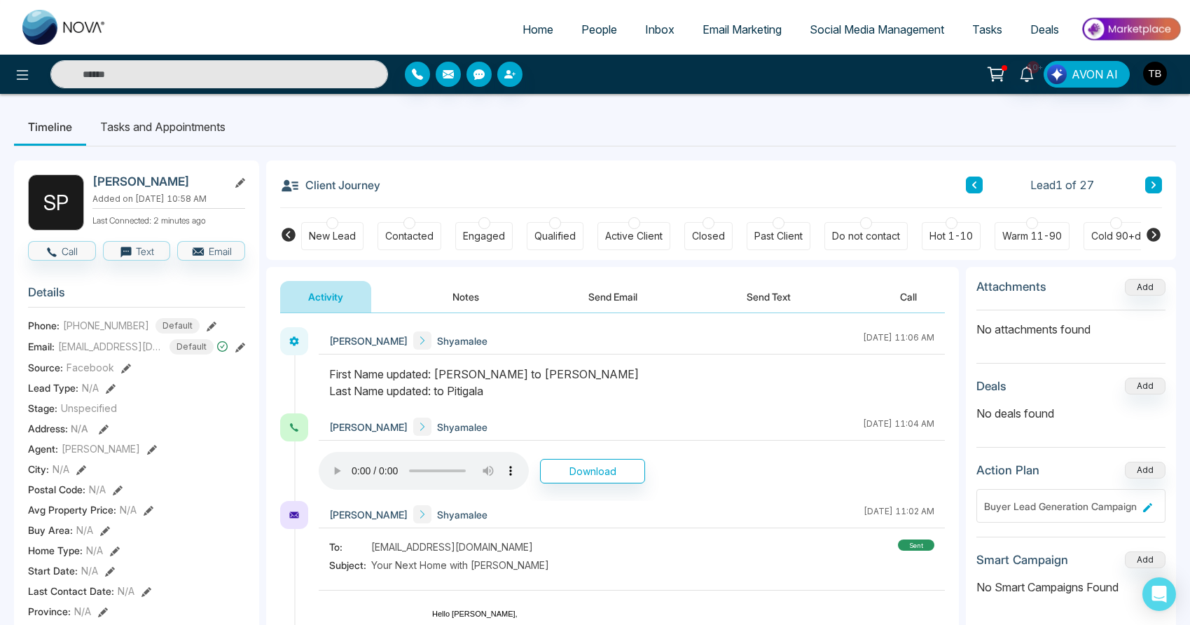
click at [207, 331] on icon at bounding box center [212, 326] width 10 height 10
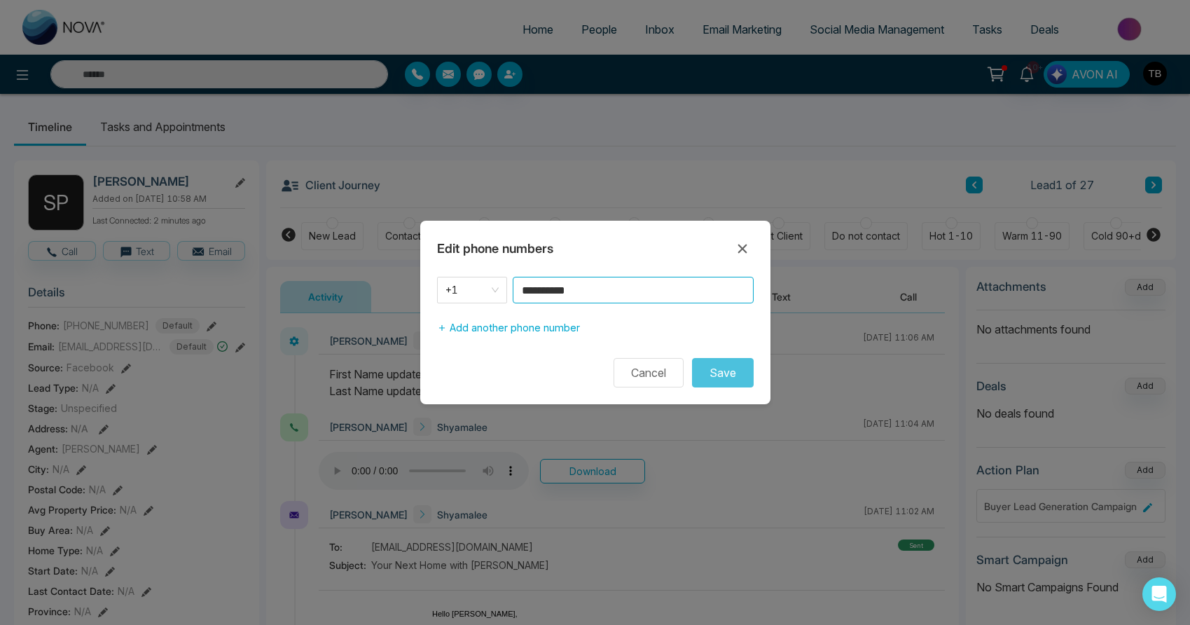
click at [545, 287] on input "**********" at bounding box center [633, 290] width 241 height 27
type input "**********"
click at [711, 376] on button "Save" at bounding box center [723, 372] width 62 height 29
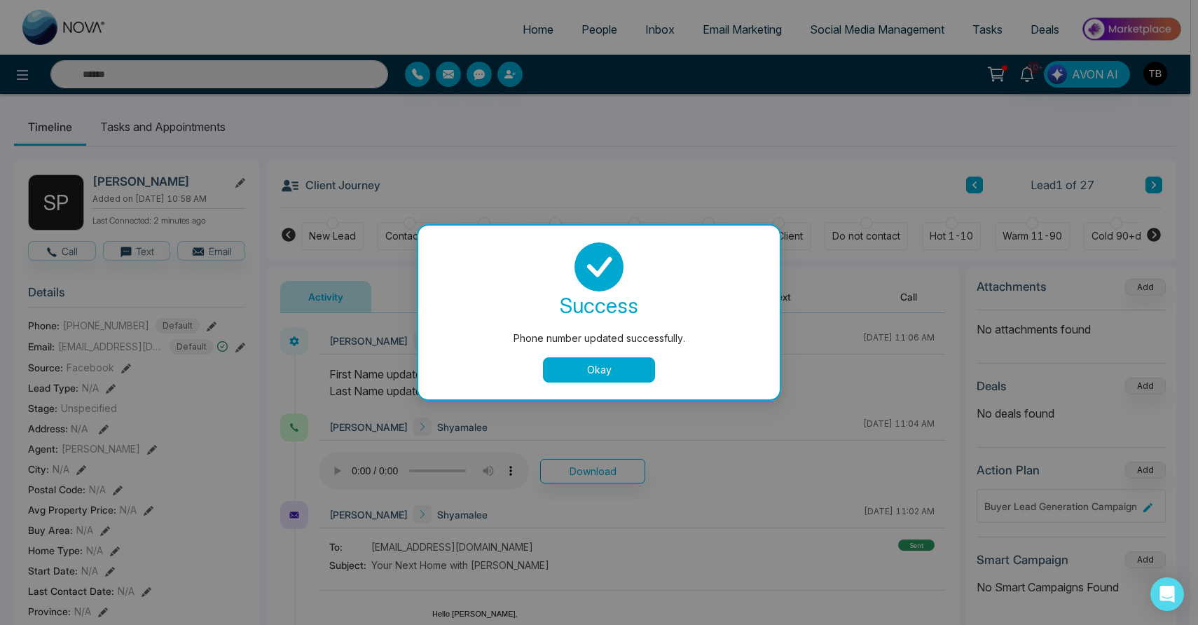
click at [595, 373] on button "Okay" at bounding box center [599, 369] width 112 height 25
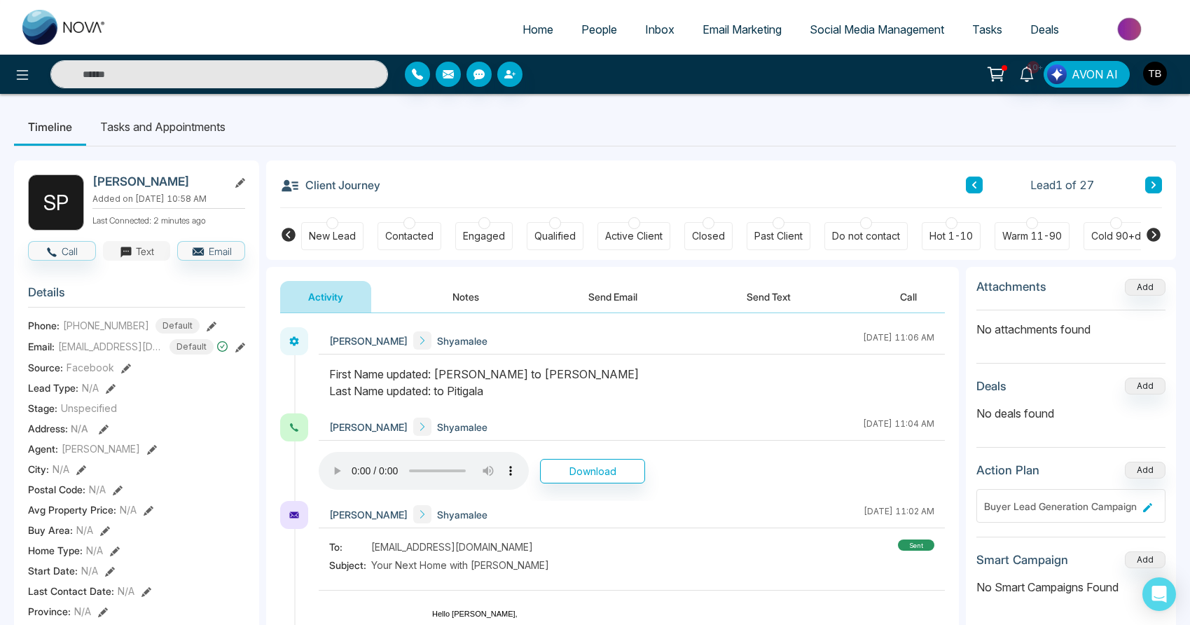
click at [139, 261] on button "Text" at bounding box center [137, 251] width 68 height 20
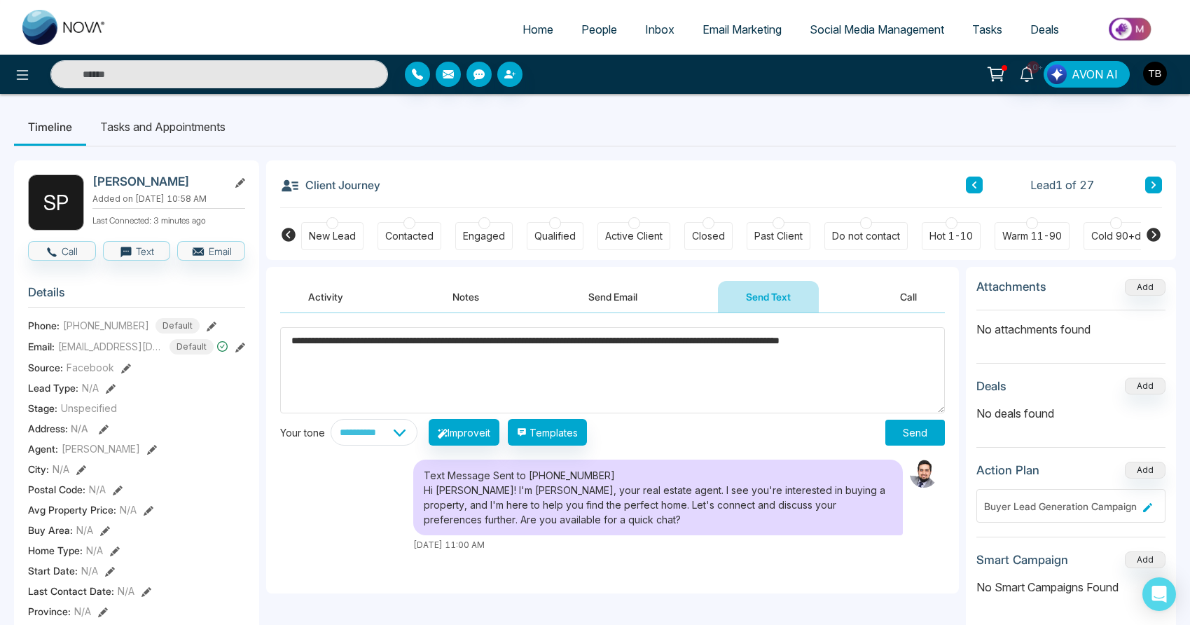
drag, startPoint x: 752, startPoint y: 347, endPoint x: 922, endPoint y: 350, distance: 169.5
click at [922, 350] on textarea "**********" at bounding box center [612, 370] width 665 height 86
drag, startPoint x: 761, startPoint y: 347, endPoint x: 752, endPoint y: 349, distance: 8.7
click at [752, 349] on textarea "**********" at bounding box center [612, 370] width 665 height 86
click at [347, 366] on textarea "**********" at bounding box center [612, 370] width 665 height 86
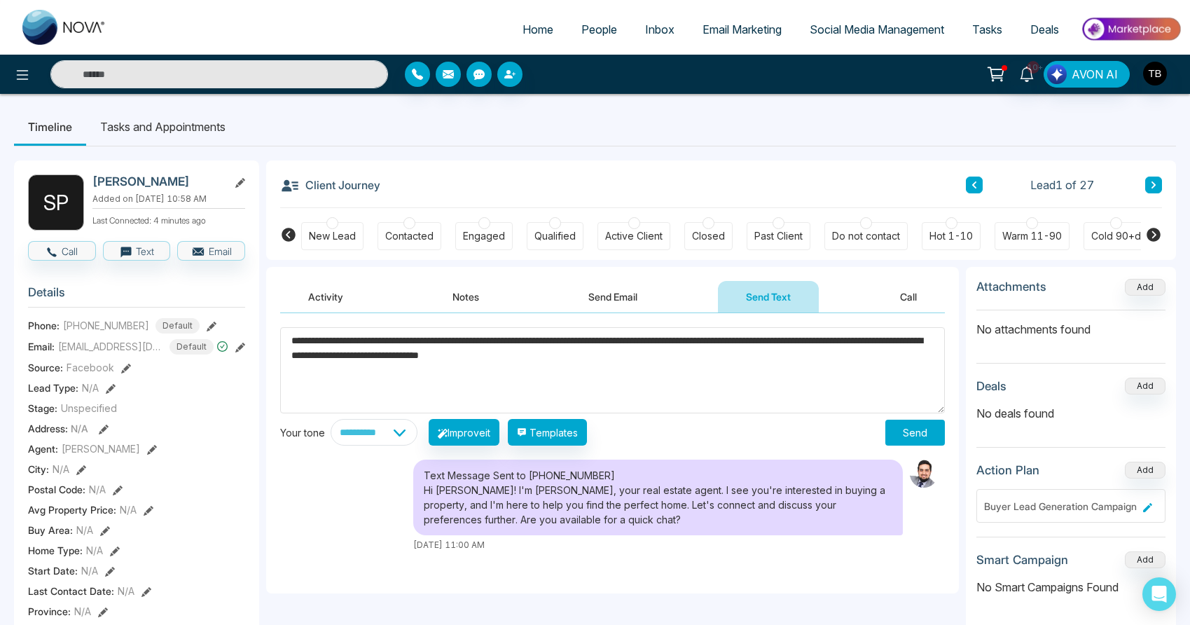
type textarea "**********"
click at [915, 440] on button "Send" at bounding box center [915, 432] width 60 height 26
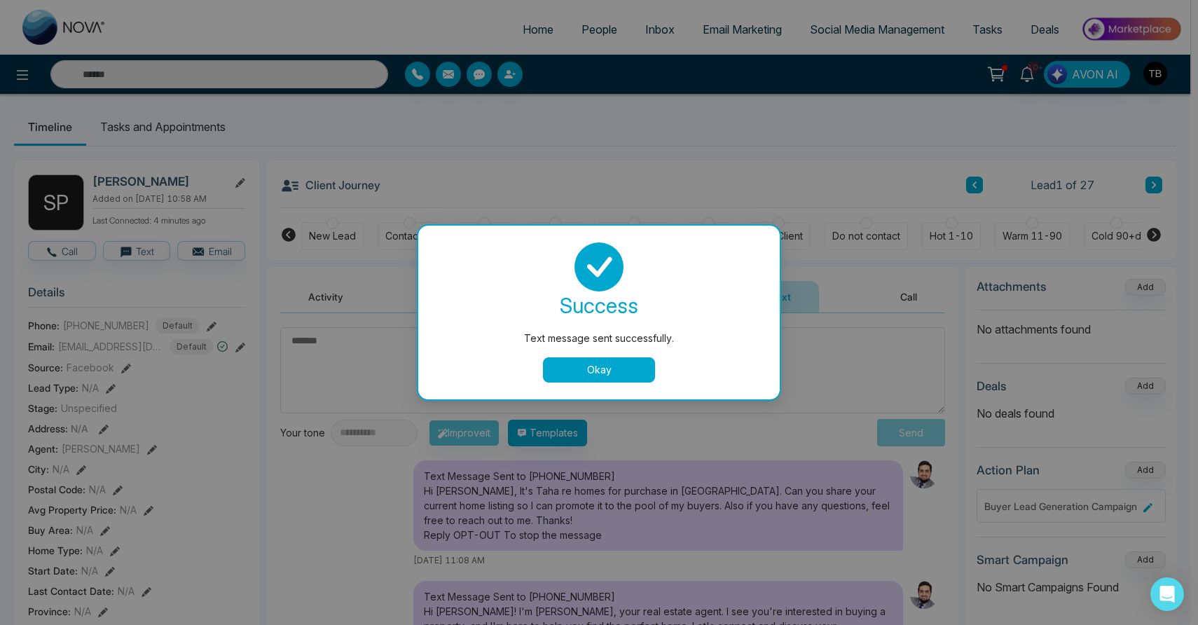
click at [599, 377] on button "Okay" at bounding box center [599, 369] width 112 height 25
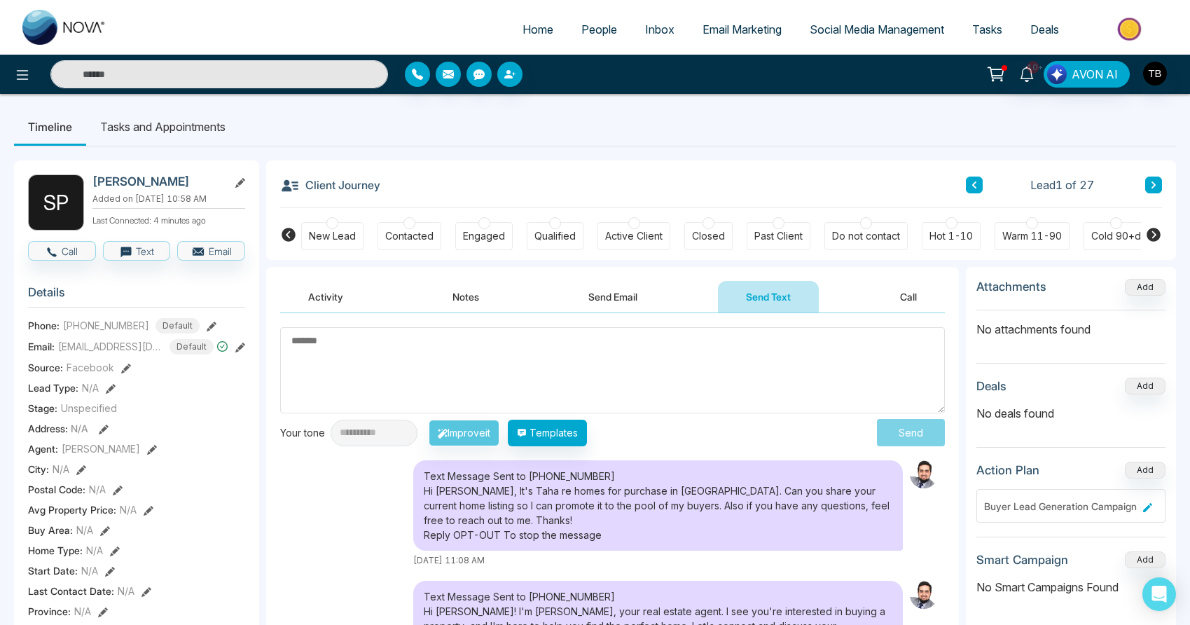
click at [585, 35] on span "People" at bounding box center [599, 29] width 36 height 14
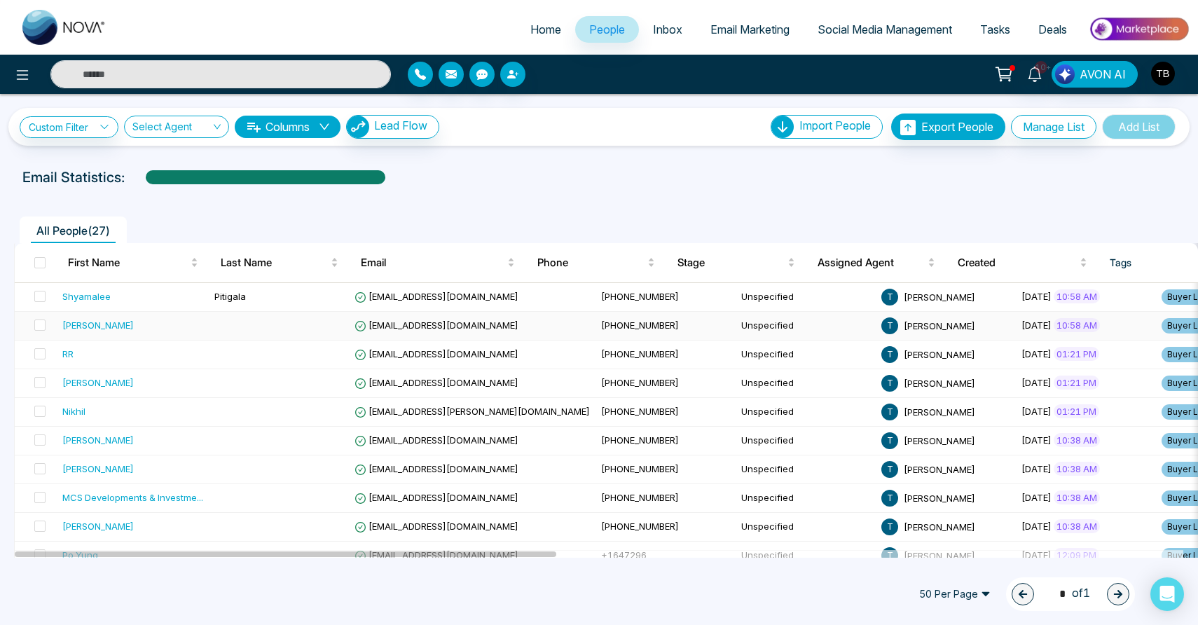
click at [203, 332] on div "[PERSON_NAME]" at bounding box center [132, 325] width 141 height 14
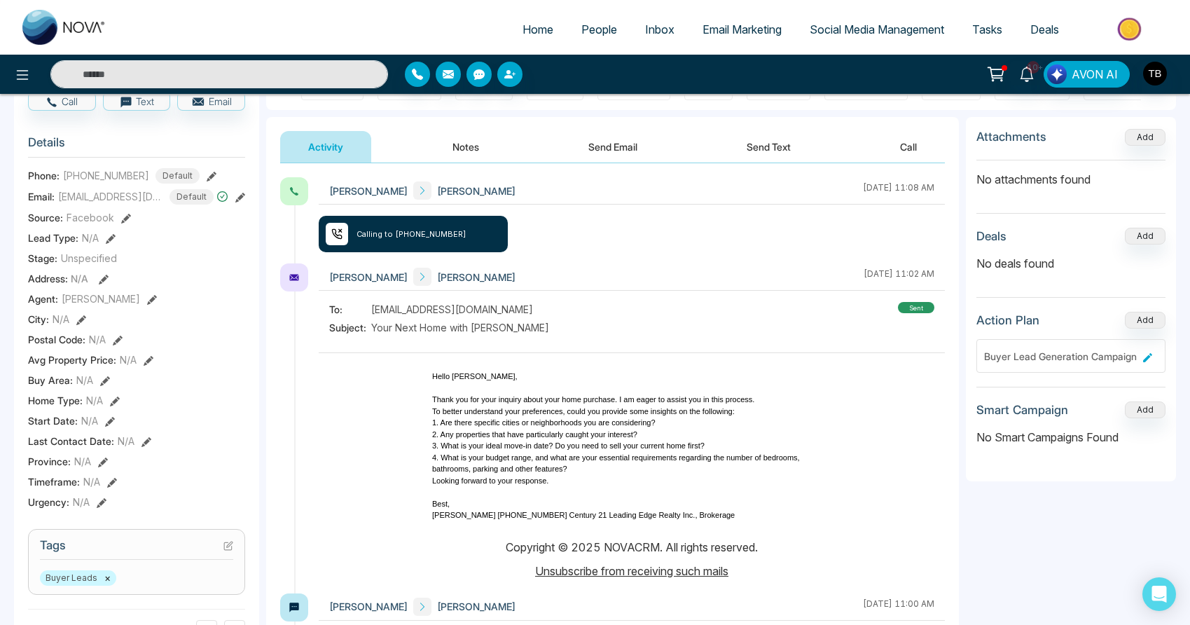
scroll to position [151, 0]
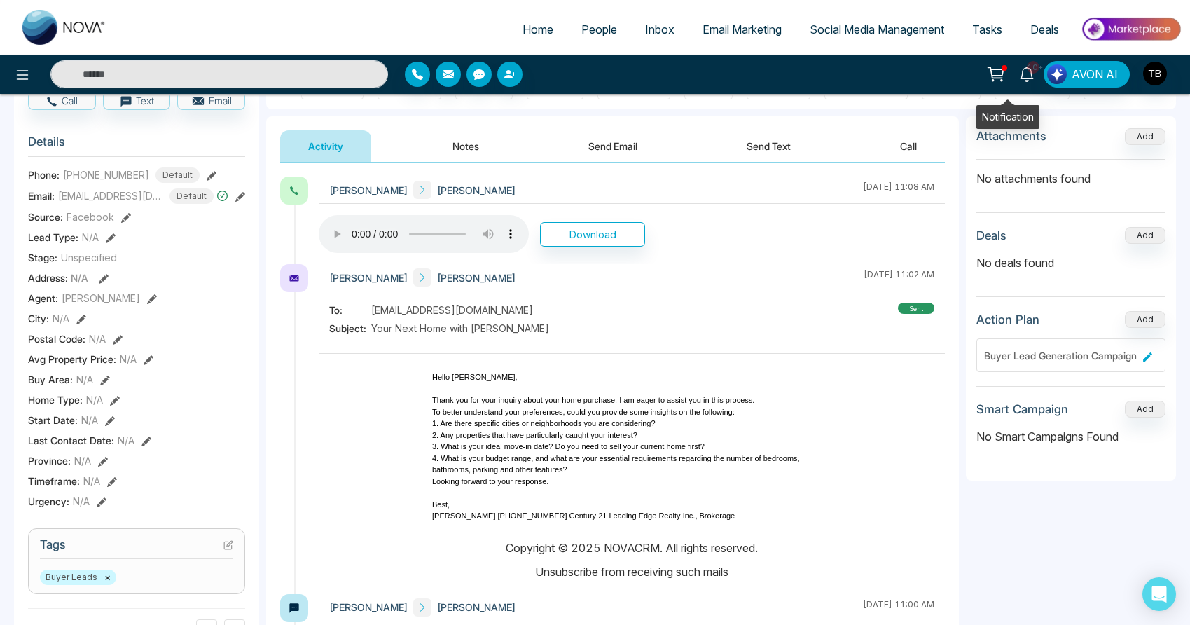
click at [1019, 71] on icon at bounding box center [1026, 74] width 15 height 15
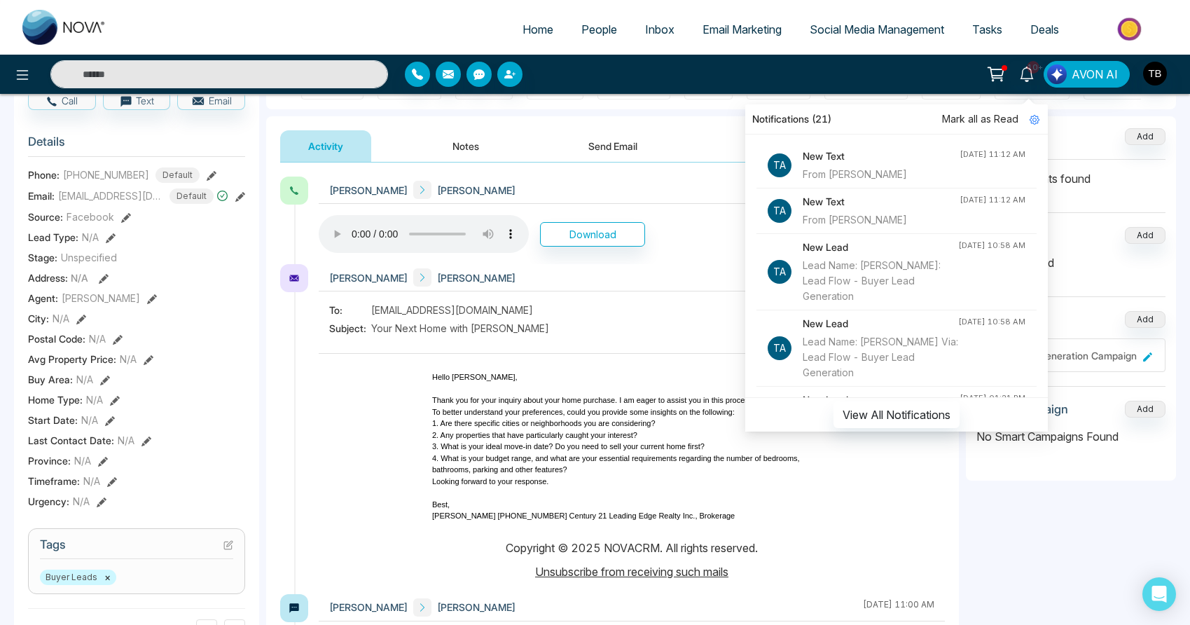
click at [873, 216] on div "From [PERSON_NAME]" at bounding box center [881, 219] width 157 height 15
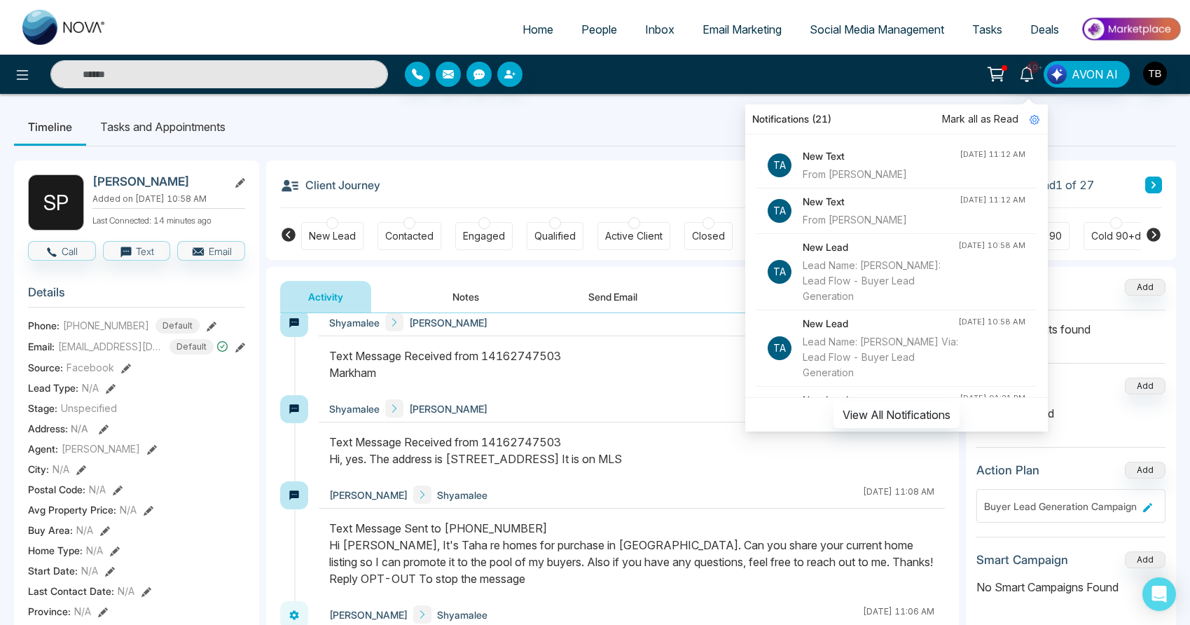
scroll to position [56, 0]
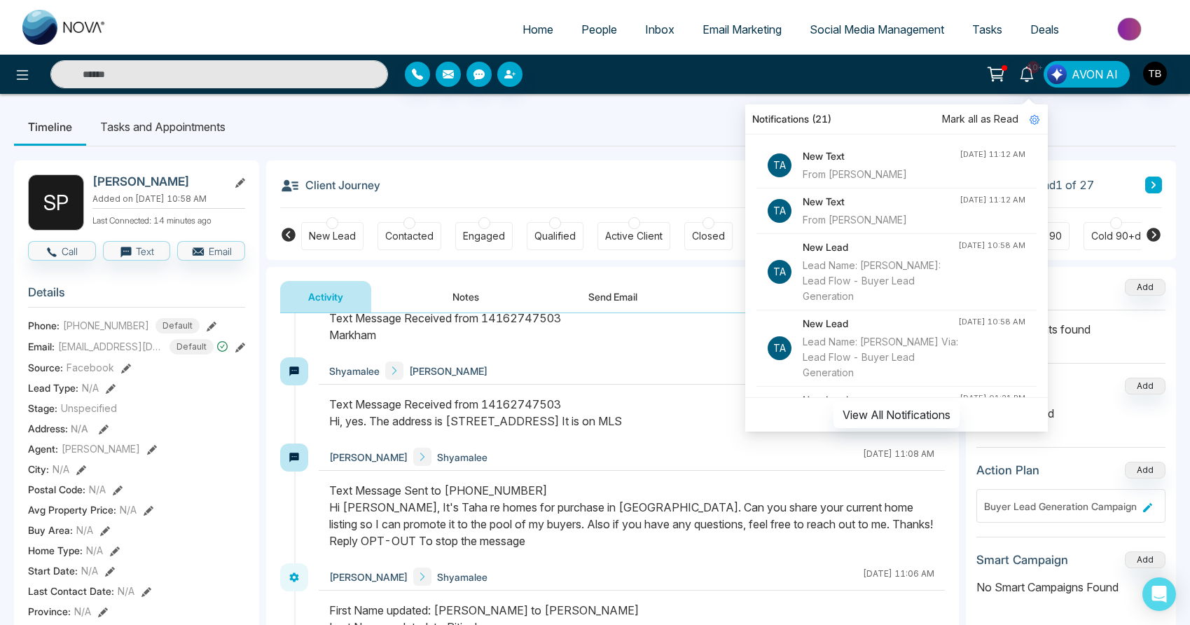
click at [672, 141] on ul "Timeline Tasks and Appointments" at bounding box center [595, 127] width 1162 height 38
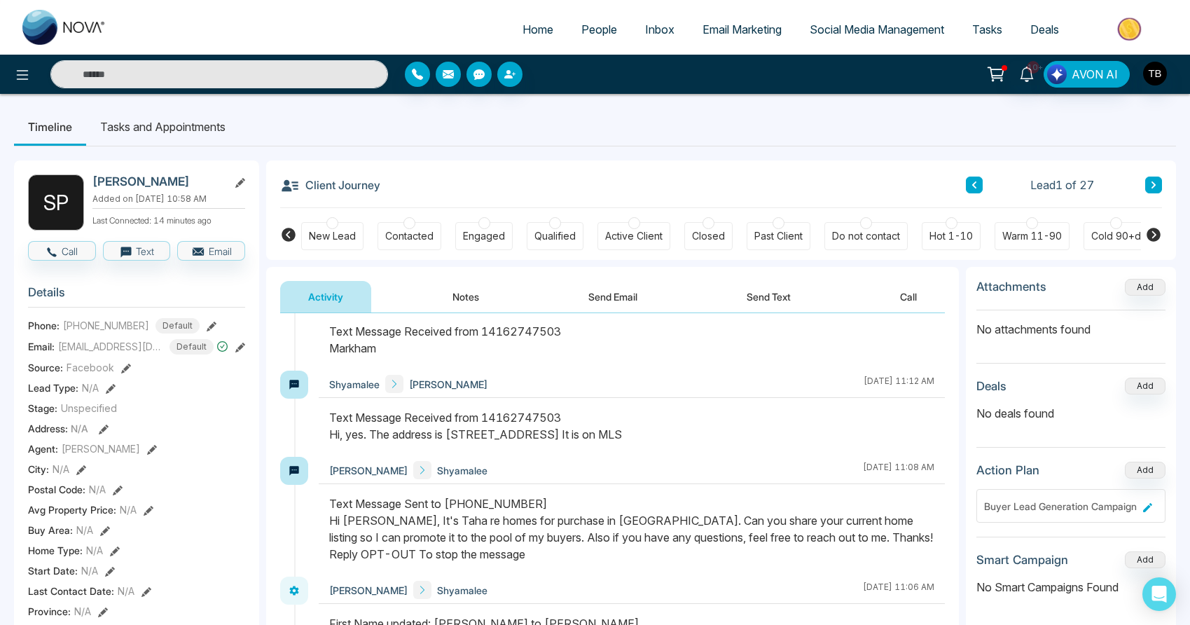
scroll to position [36, 0]
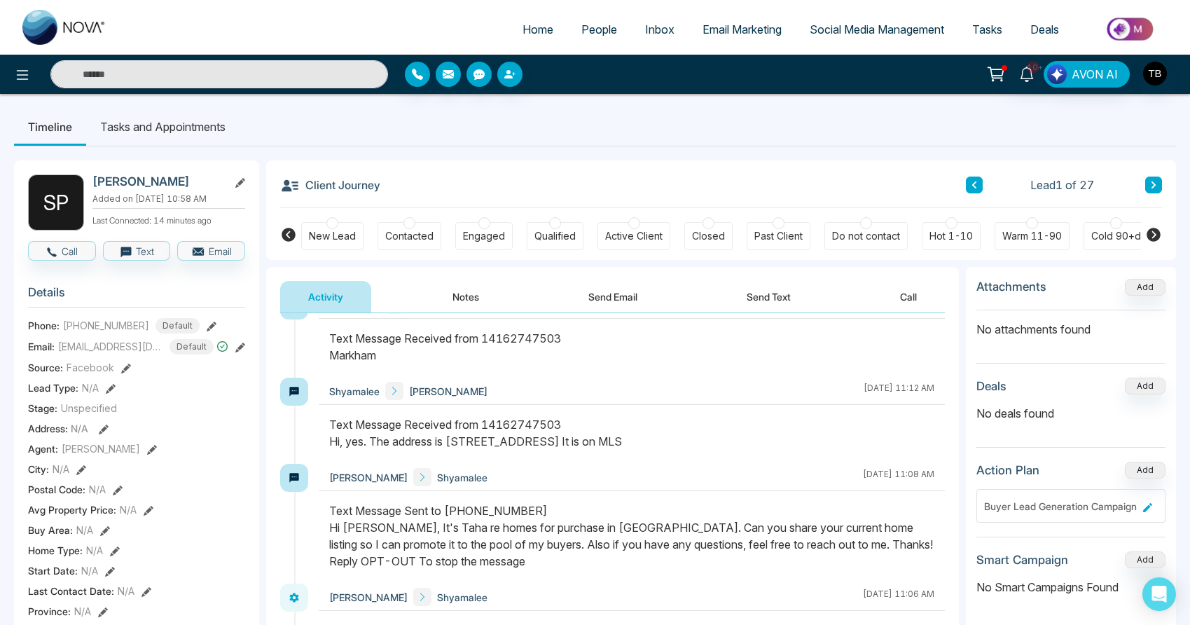
drag, startPoint x: 480, startPoint y: 461, endPoint x: 571, endPoint y: 466, distance: 91.2
click at [571, 450] on div "Text Message Received from 14162747503 Hi, yes. The address is [STREET_ADDRESS]…" at bounding box center [631, 433] width 605 height 34
click at [135, 261] on button "Text" at bounding box center [137, 251] width 68 height 20
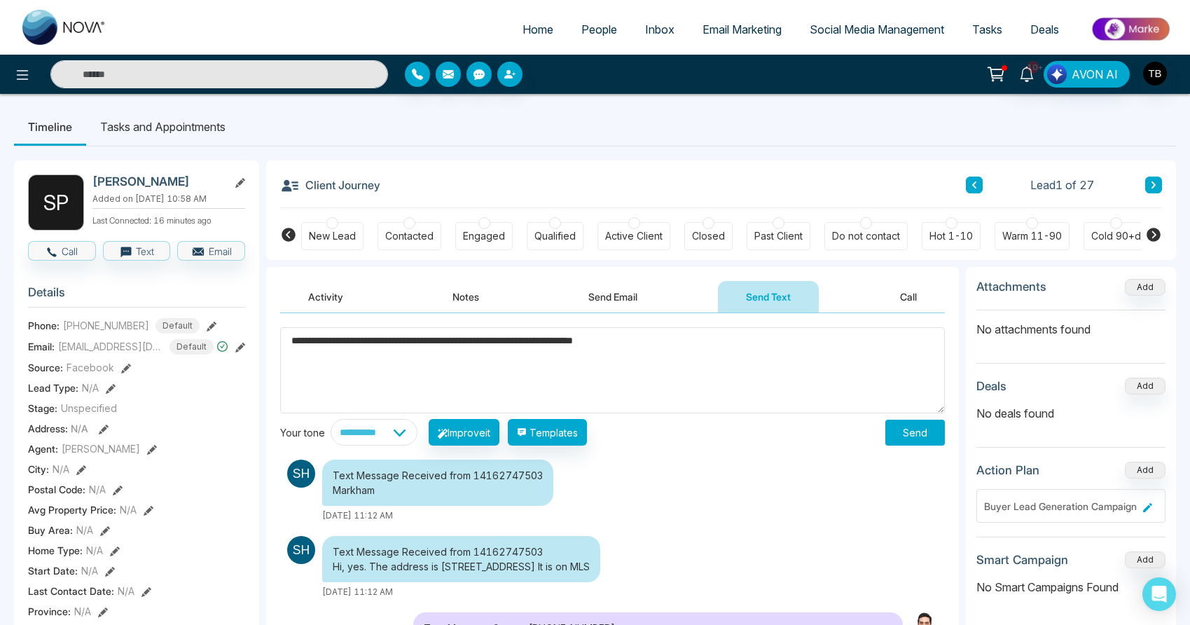
click at [464, 349] on textarea "**********" at bounding box center [612, 370] width 665 height 86
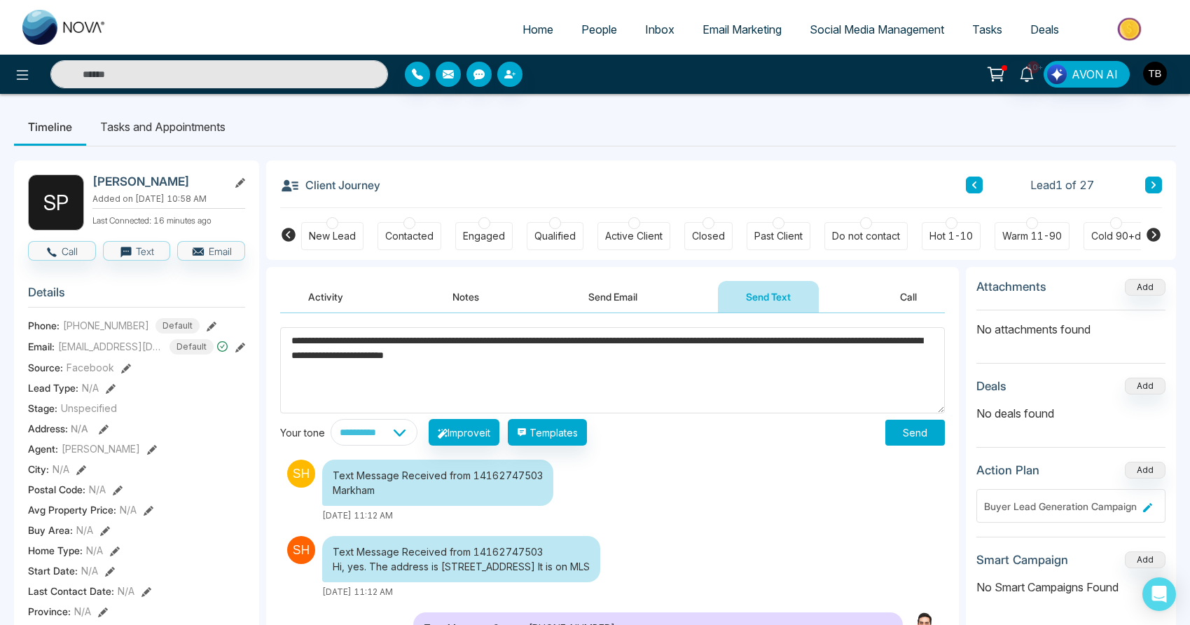
drag, startPoint x: 602, startPoint y: 360, endPoint x: 391, endPoint y: 364, distance: 210.8
click at [391, 364] on textarea "**********" at bounding box center [612, 370] width 665 height 86
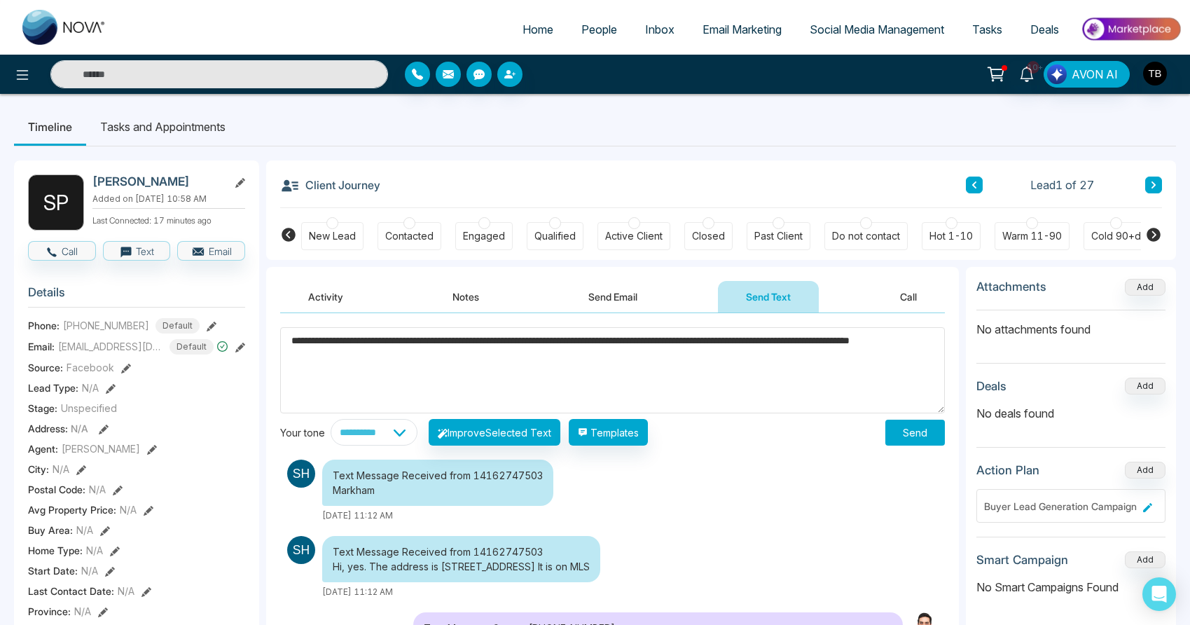
click at [378, 362] on textarea "**********" at bounding box center [612, 370] width 665 height 86
click at [417, 366] on textarea "**********" at bounding box center [612, 370] width 665 height 86
type textarea "**********"
click at [899, 434] on button "Send" at bounding box center [915, 432] width 60 height 26
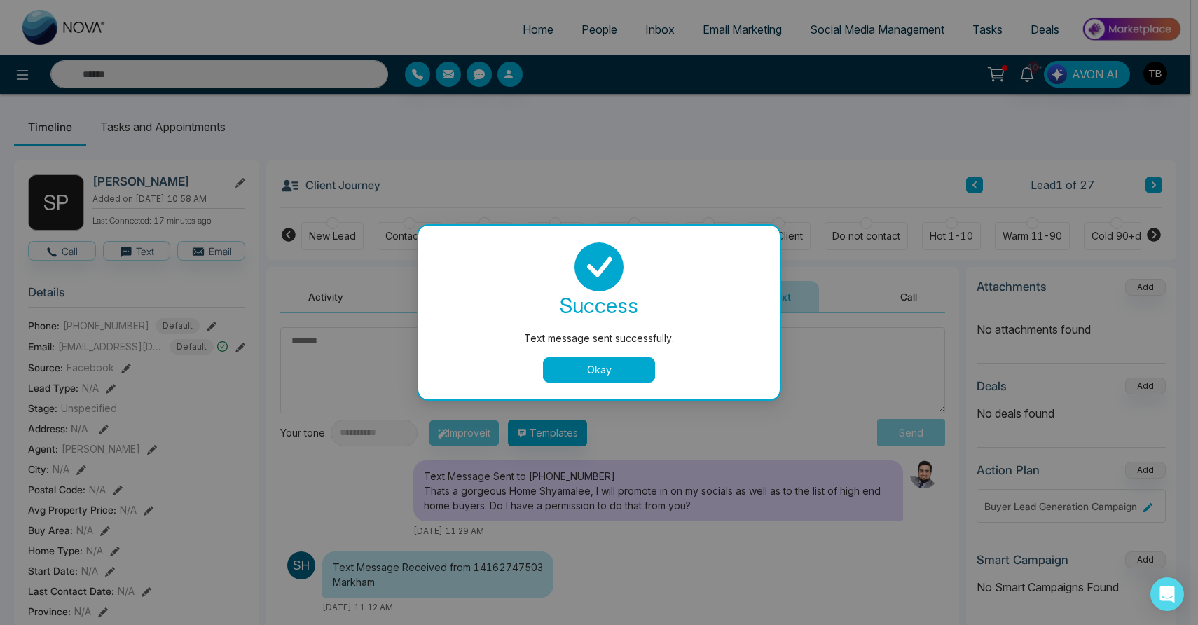
click at [636, 365] on button "Okay" at bounding box center [599, 369] width 112 height 25
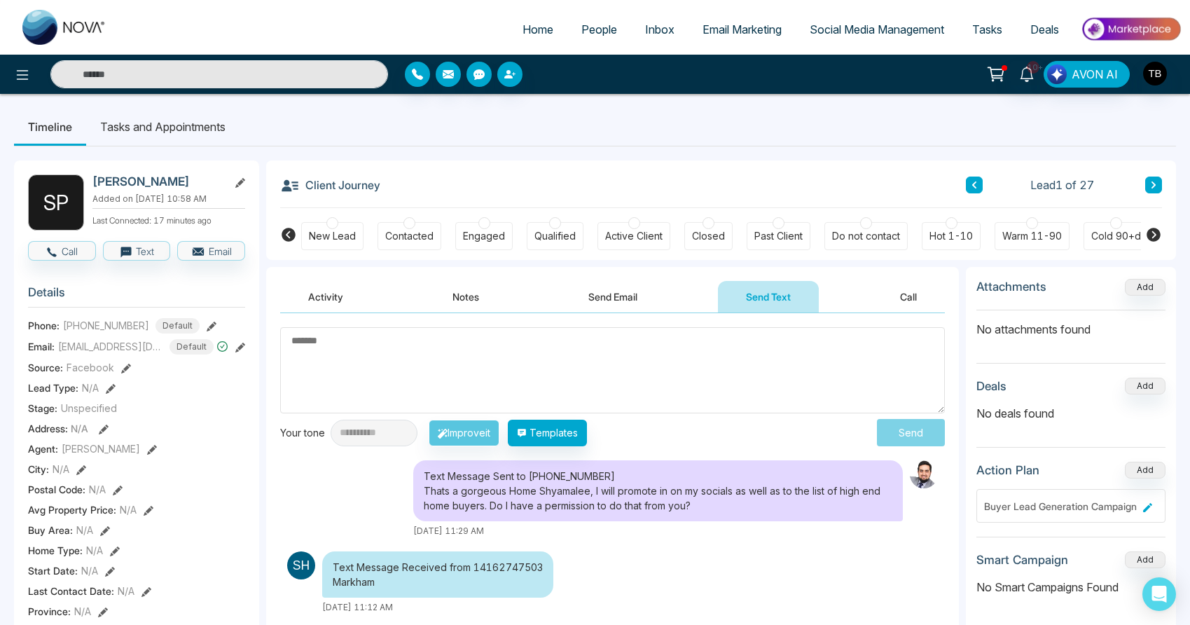
click at [468, 292] on button "Notes" at bounding box center [465, 297] width 83 height 32
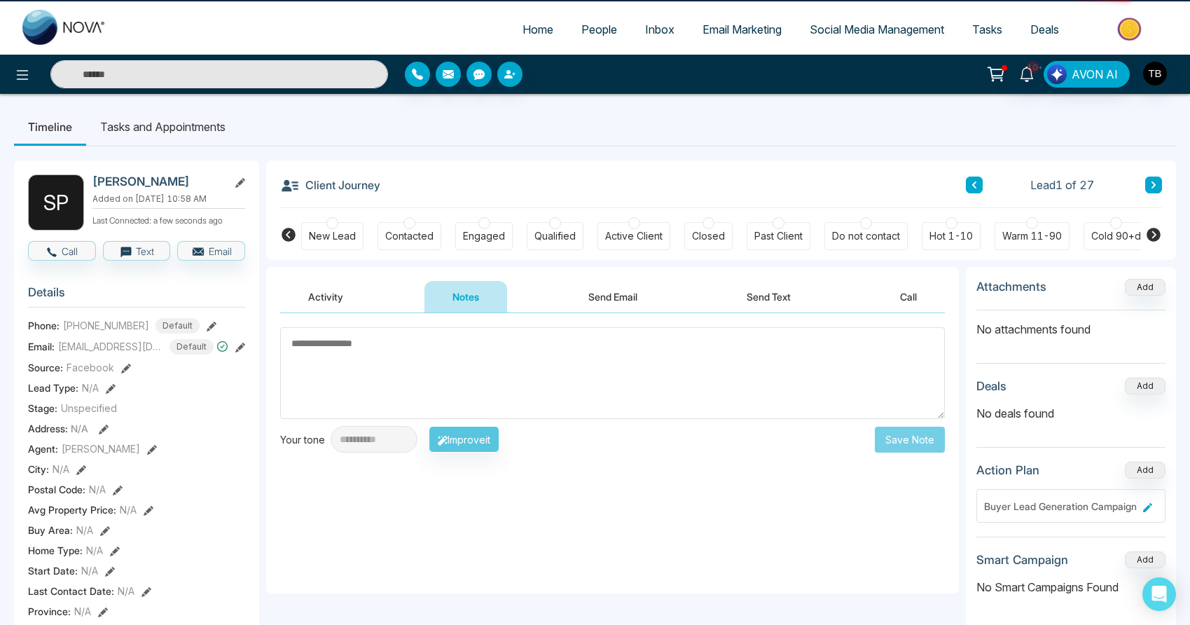
click at [421, 368] on textarea at bounding box center [612, 373] width 665 height 92
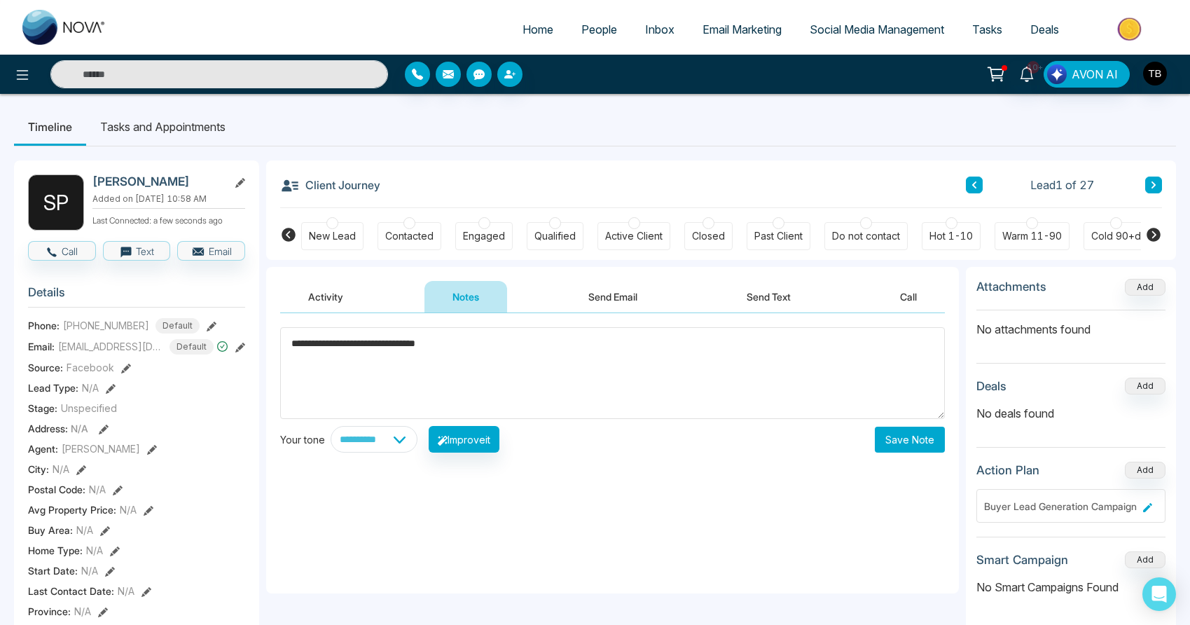
type textarea "**********"
click at [912, 447] on button "Save Note" at bounding box center [910, 439] width 70 height 26
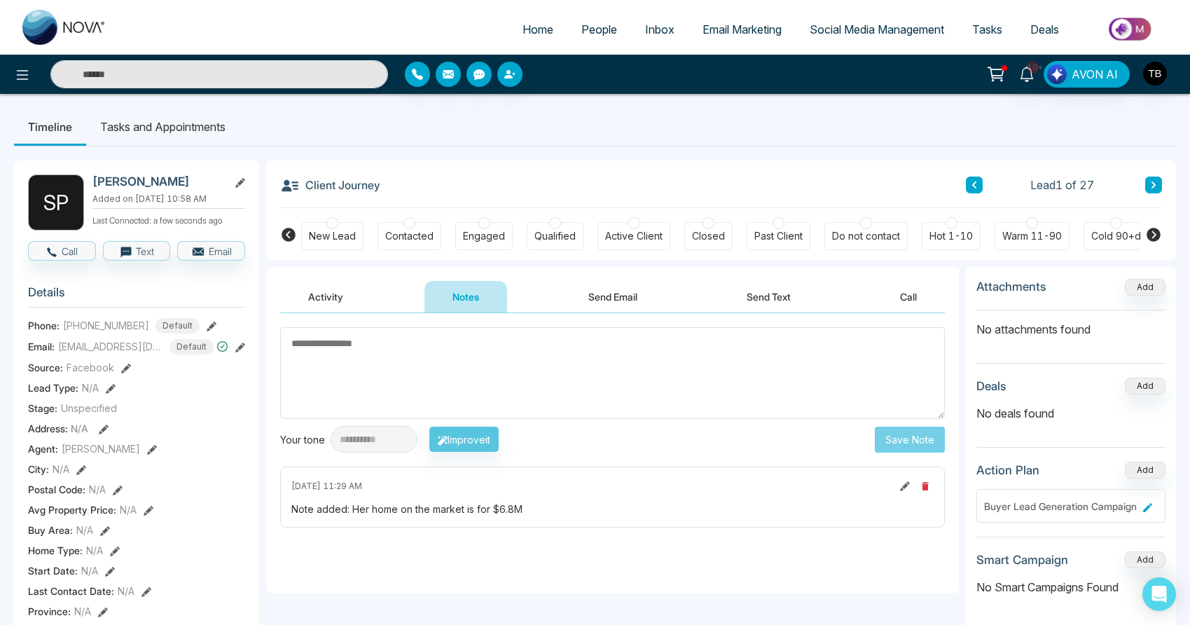
click at [593, 36] on span "People" at bounding box center [599, 29] width 36 height 14
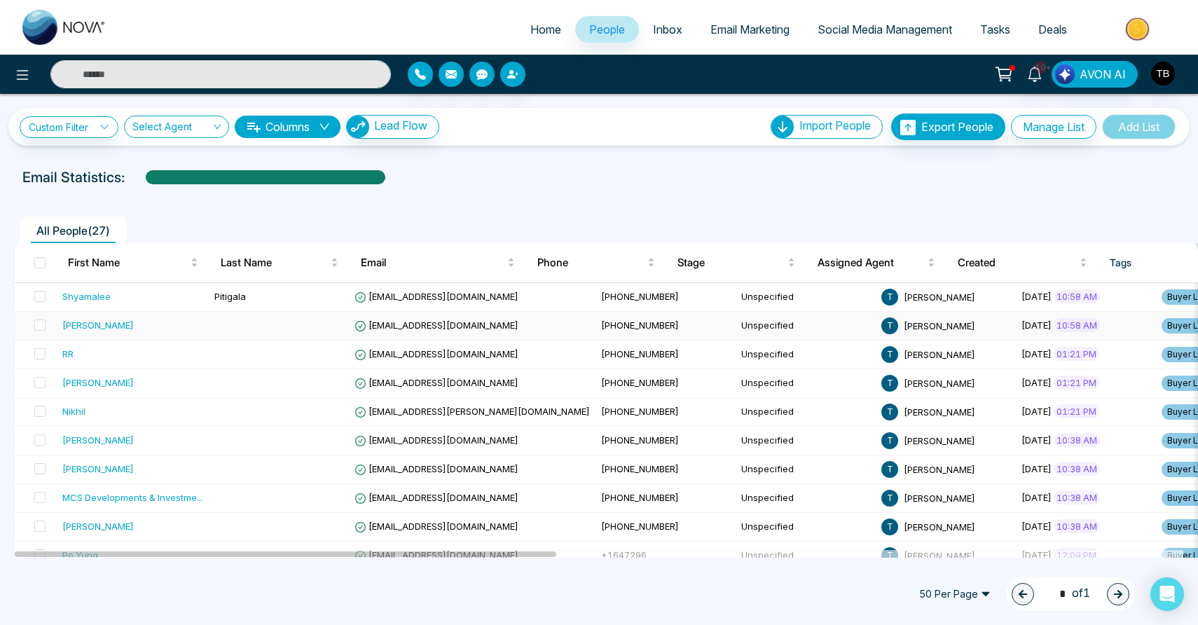
click at [118, 332] on div "[PERSON_NAME]" at bounding box center [132, 325] width 141 height 14
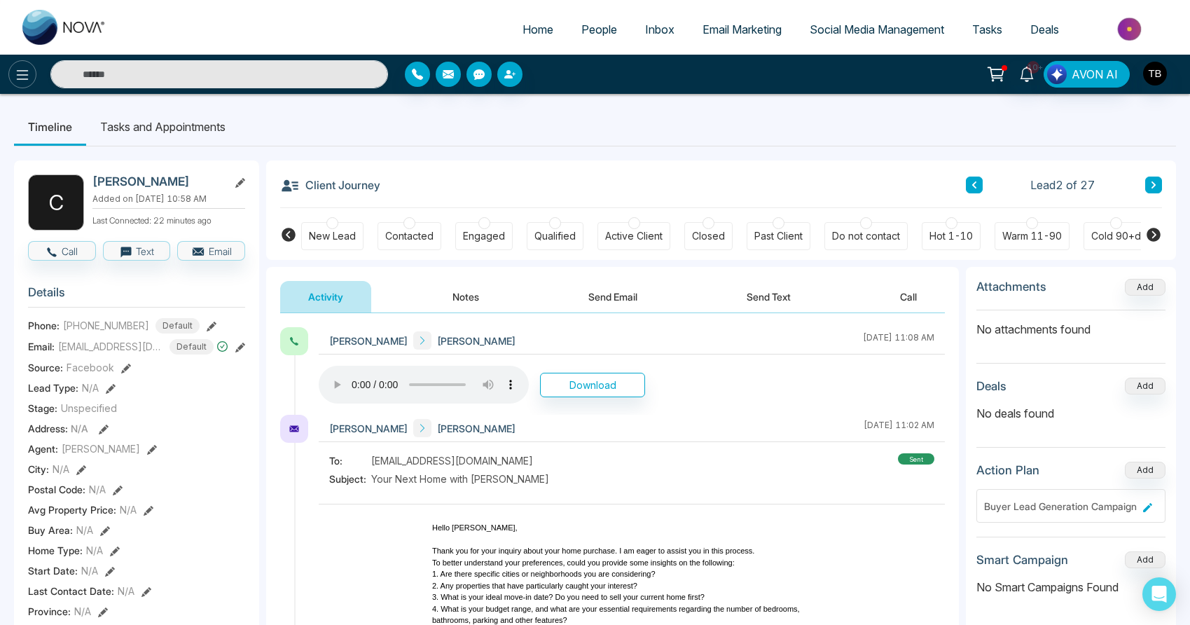
click at [22, 76] on icon at bounding box center [22, 75] width 17 height 17
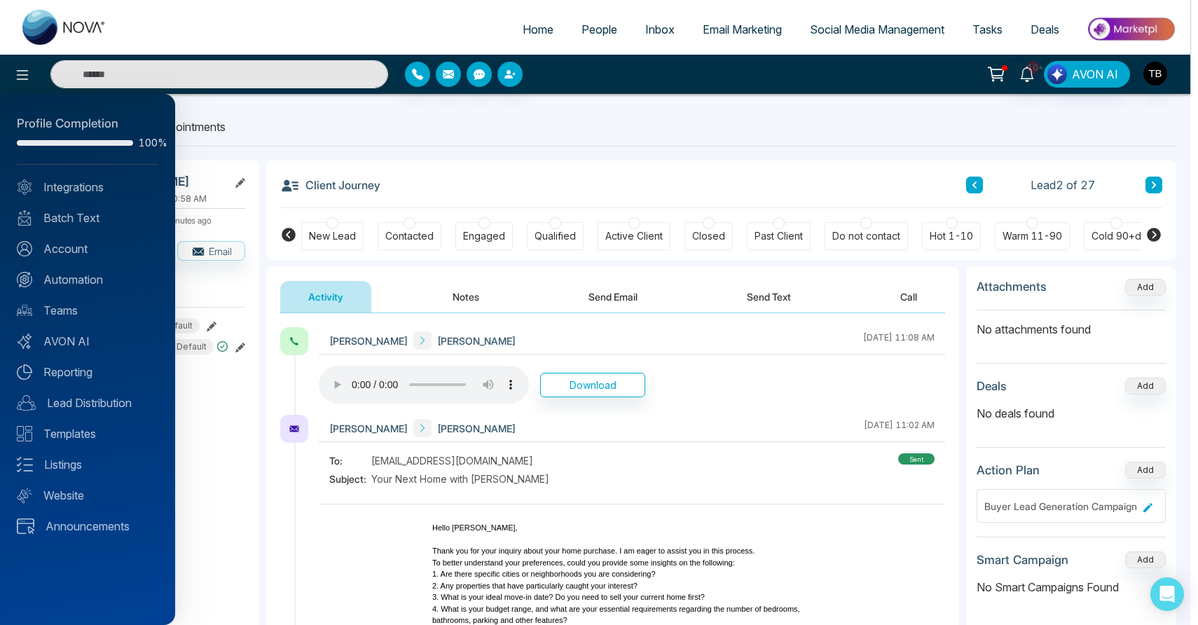
click at [526, 141] on div at bounding box center [599, 312] width 1198 height 625
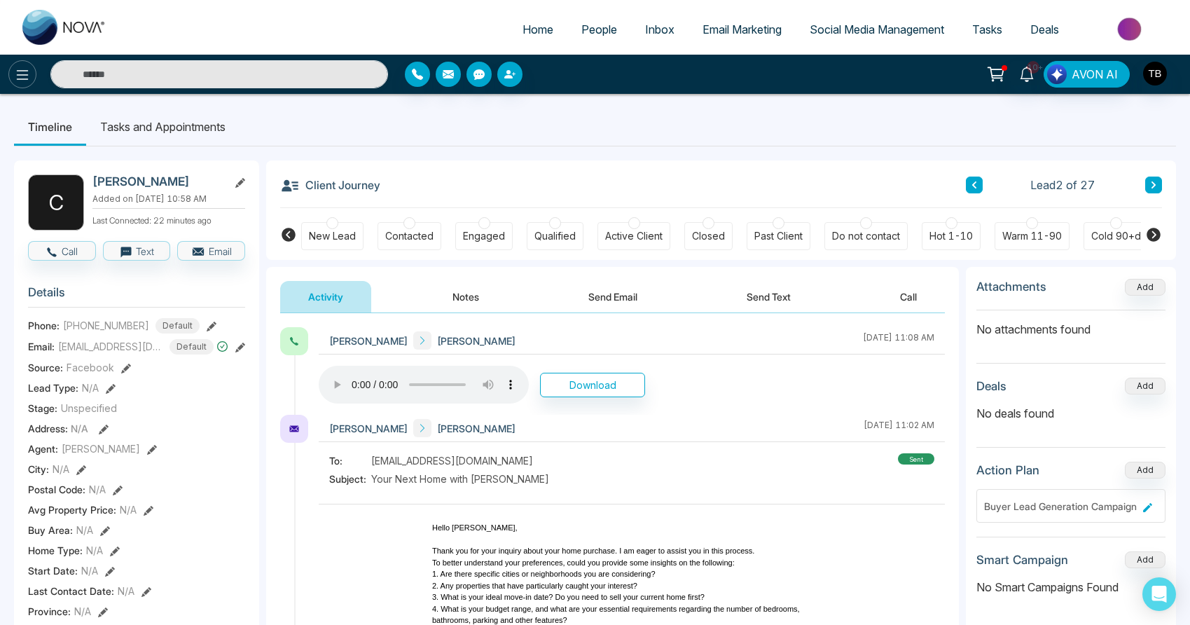
click at [29, 83] on icon at bounding box center [22, 75] width 17 height 17
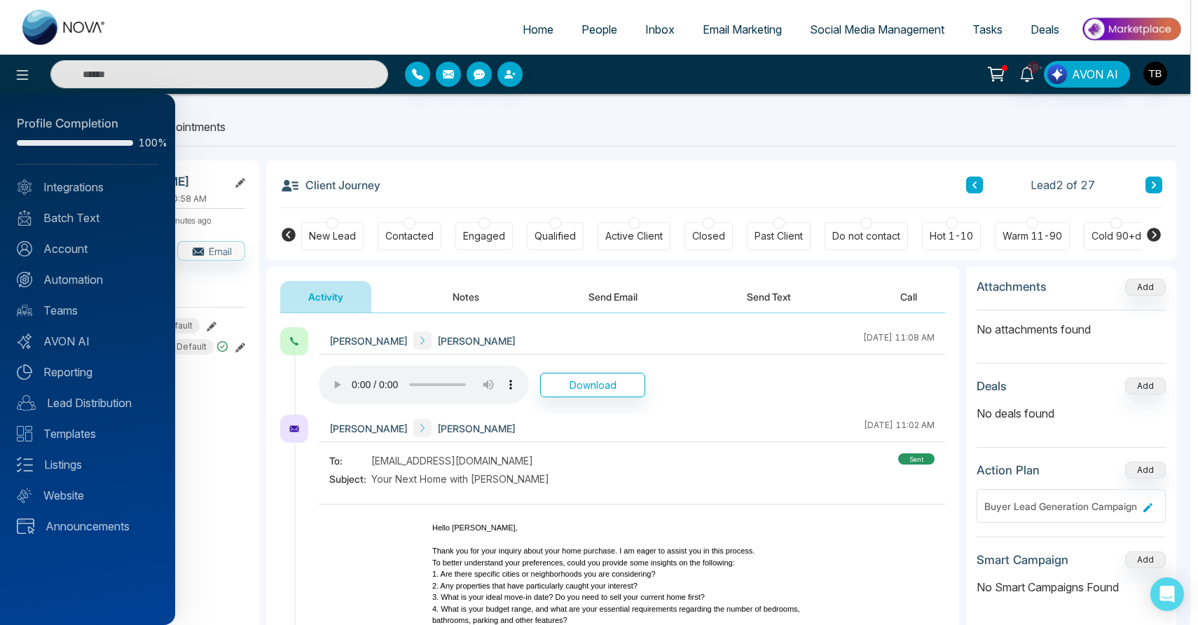
click at [625, 125] on div at bounding box center [599, 312] width 1198 height 625
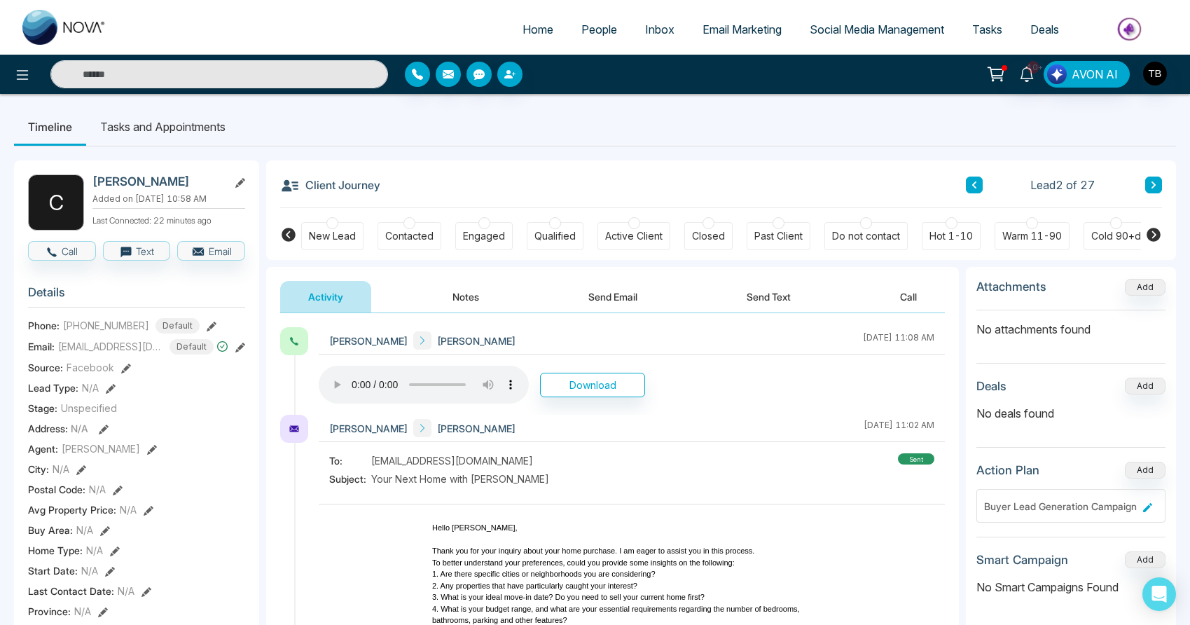
click at [722, 36] on span "Email Marketing" at bounding box center [741, 29] width 79 height 14
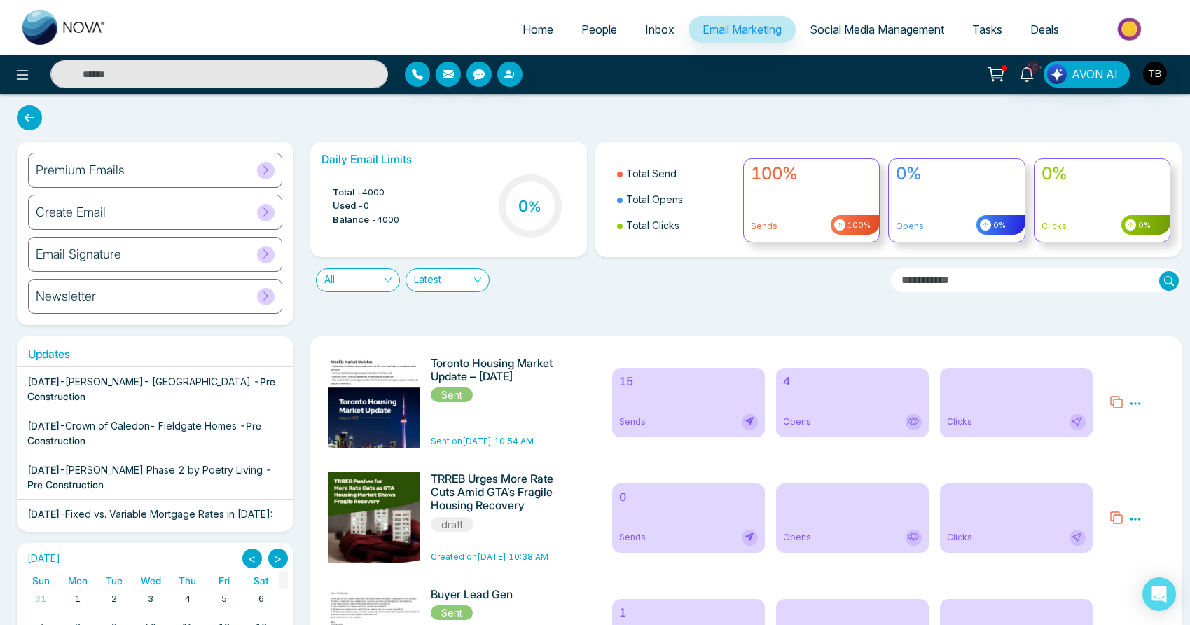
click at [111, 178] on h6 "Premium Emails" at bounding box center [80, 169] width 89 height 15
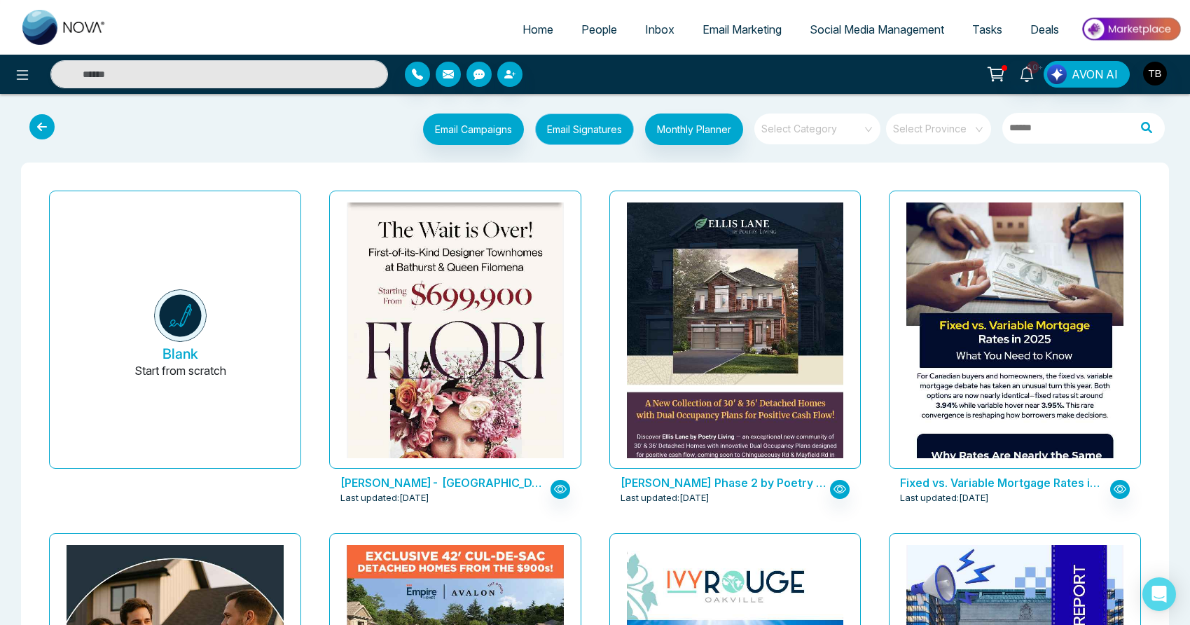
click at [562, 136] on button "Email Signatures" at bounding box center [584, 129] width 99 height 32
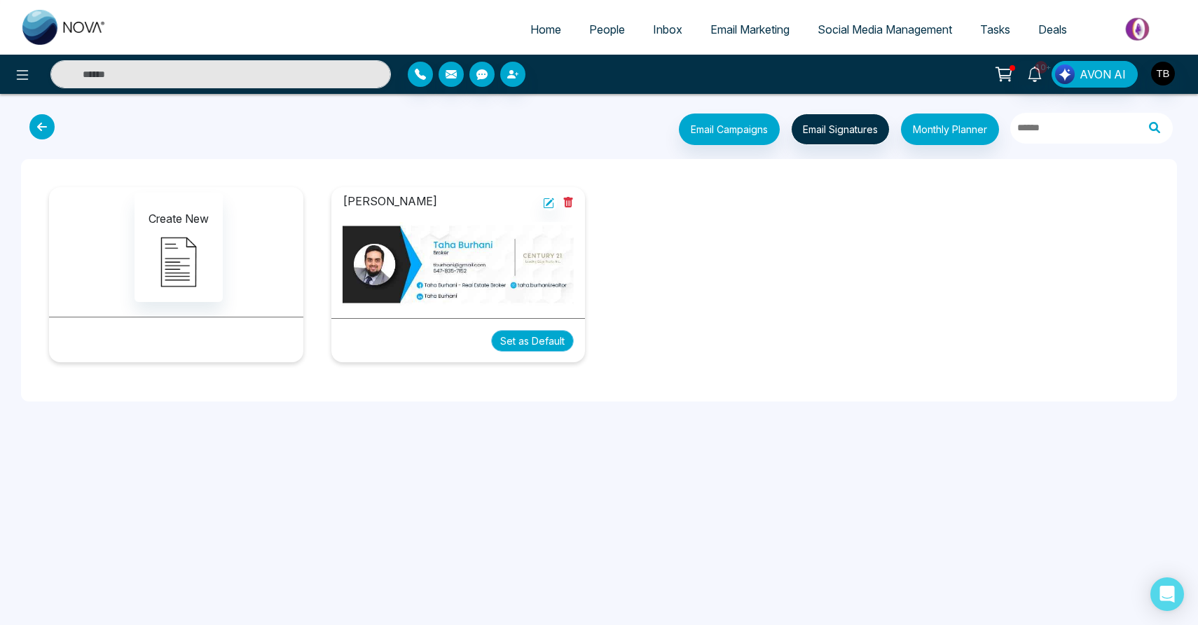
click at [515, 352] on button "Set as Default" at bounding box center [532, 341] width 83 height 22
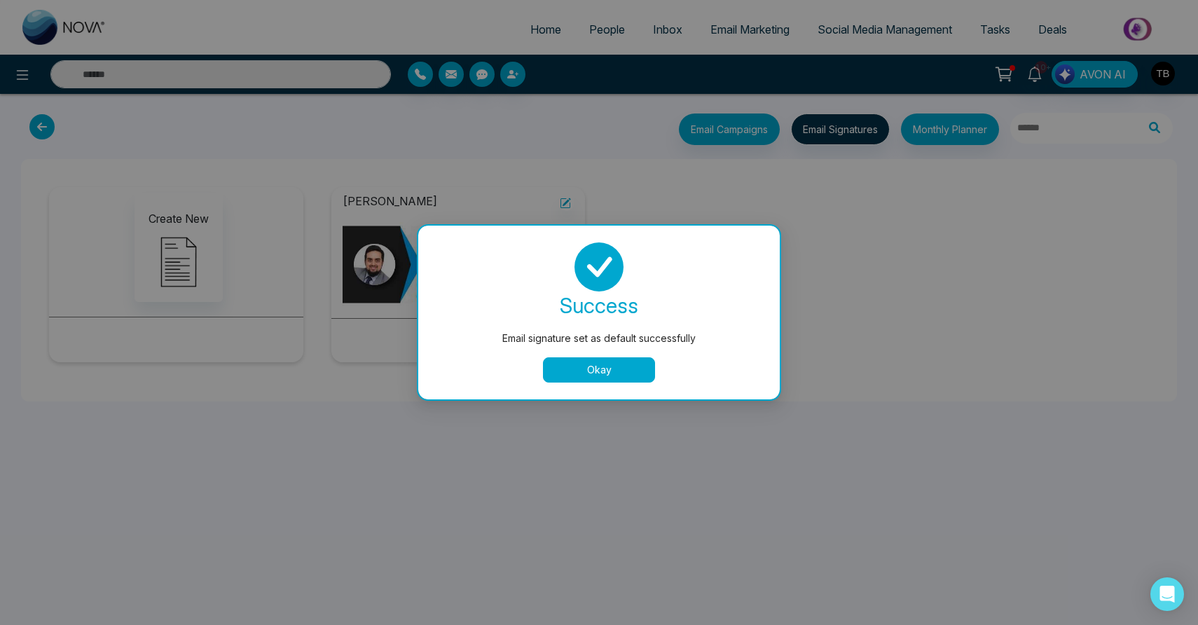
click at [619, 374] on button "Okay" at bounding box center [599, 369] width 112 height 25
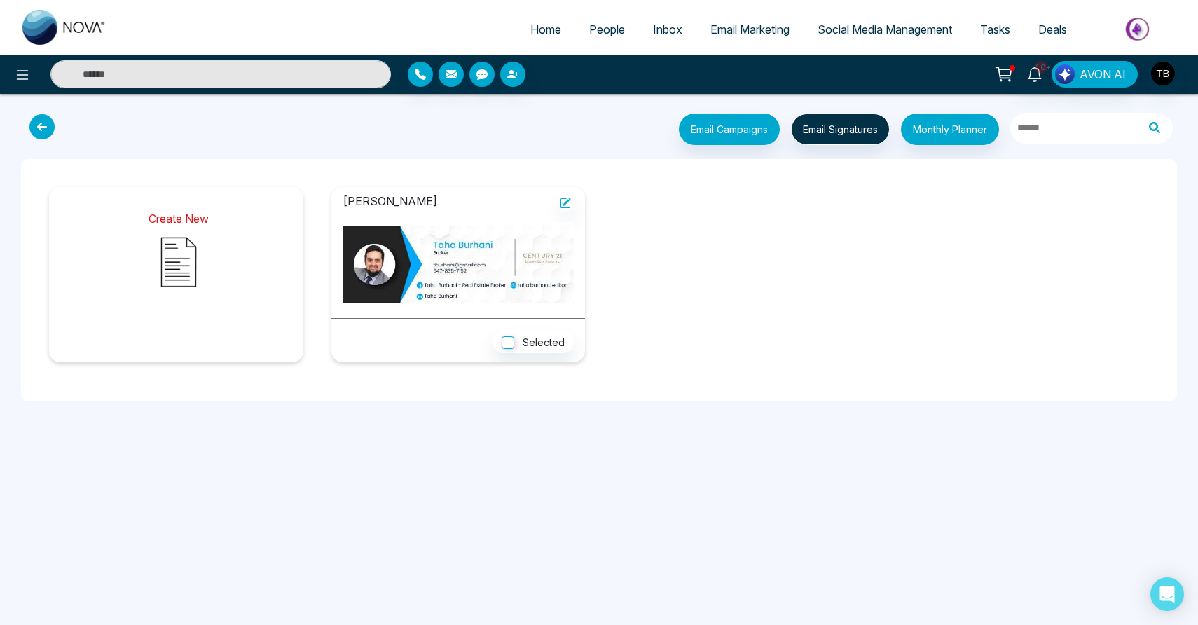
click at [183, 270] on img at bounding box center [179, 262] width 70 height 70
click at [745, 35] on span "Email Marketing" at bounding box center [749, 29] width 79 height 14
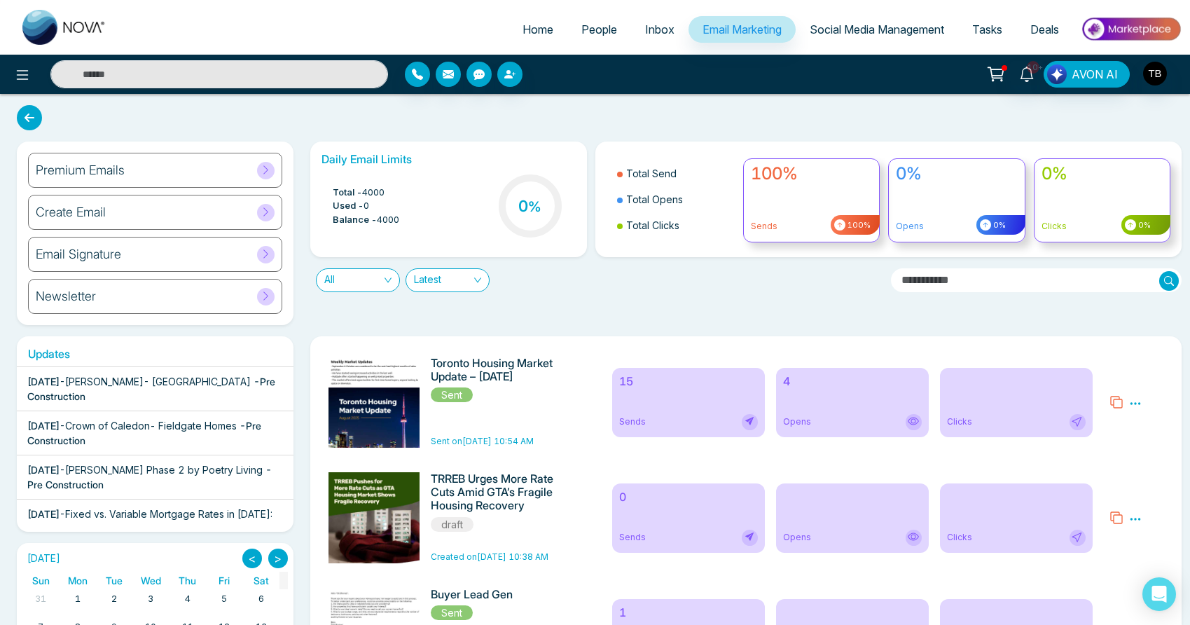
click at [97, 220] on h6 "Create Email" at bounding box center [71, 211] width 70 height 15
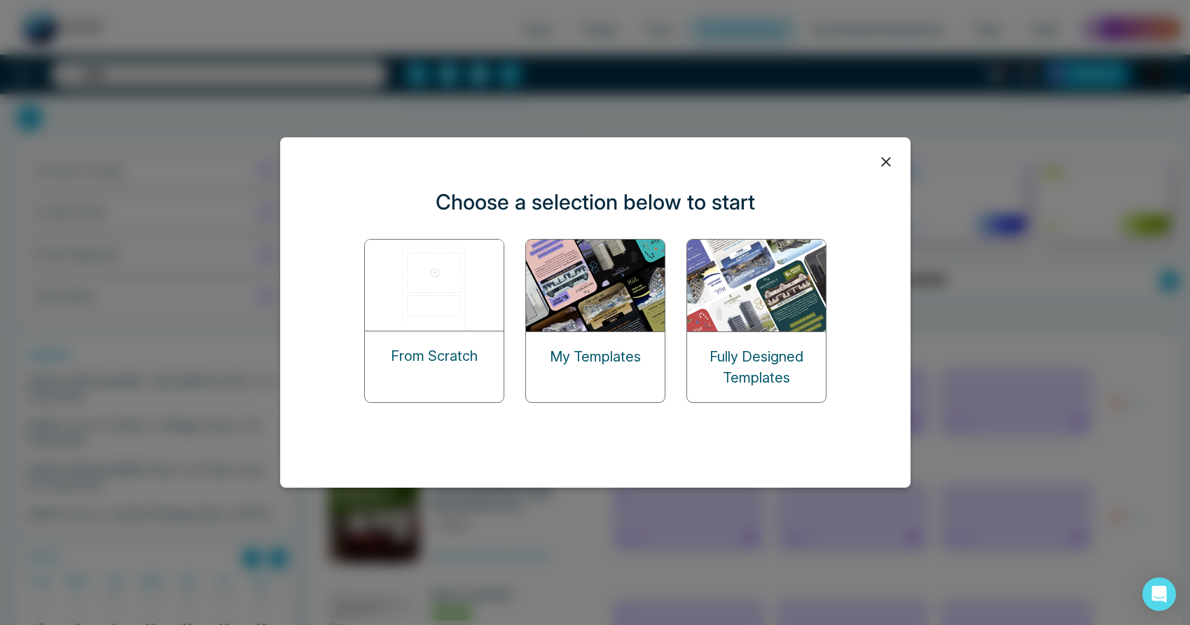
click at [770, 340] on div "Fully Designed Templates" at bounding box center [756, 367] width 139 height 70
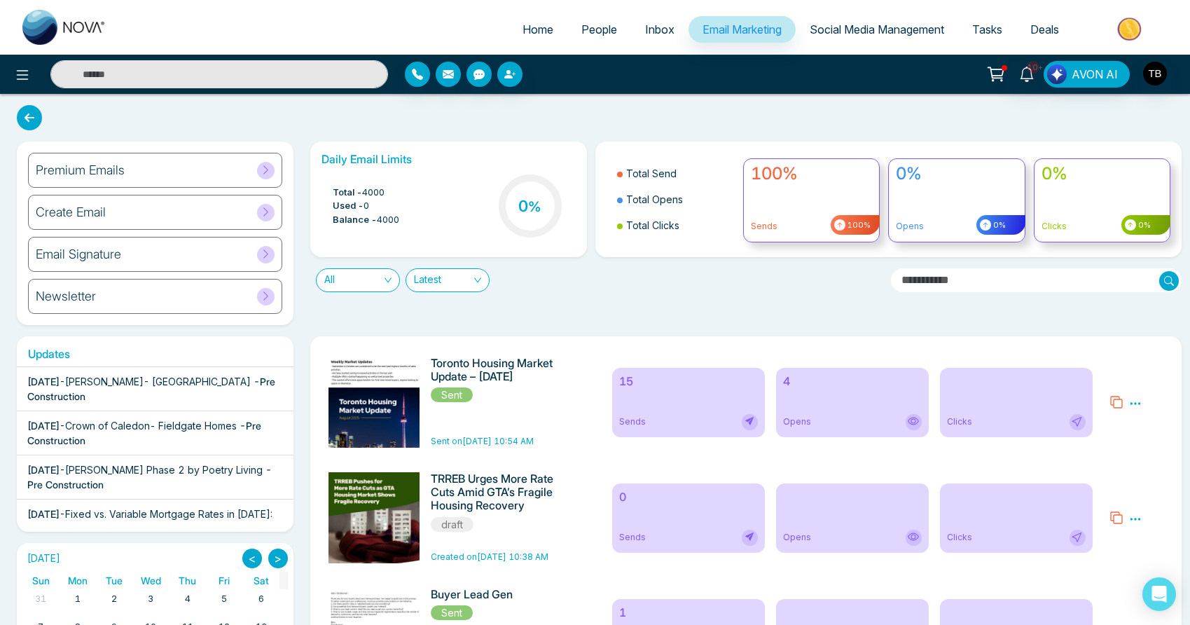
click at [730, 29] on span "Email Marketing" at bounding box center [741, 29] width 79 height 14
click at [81, 220] on h6 "Create Email" at bounding box center [71, 211] width 70 height 15
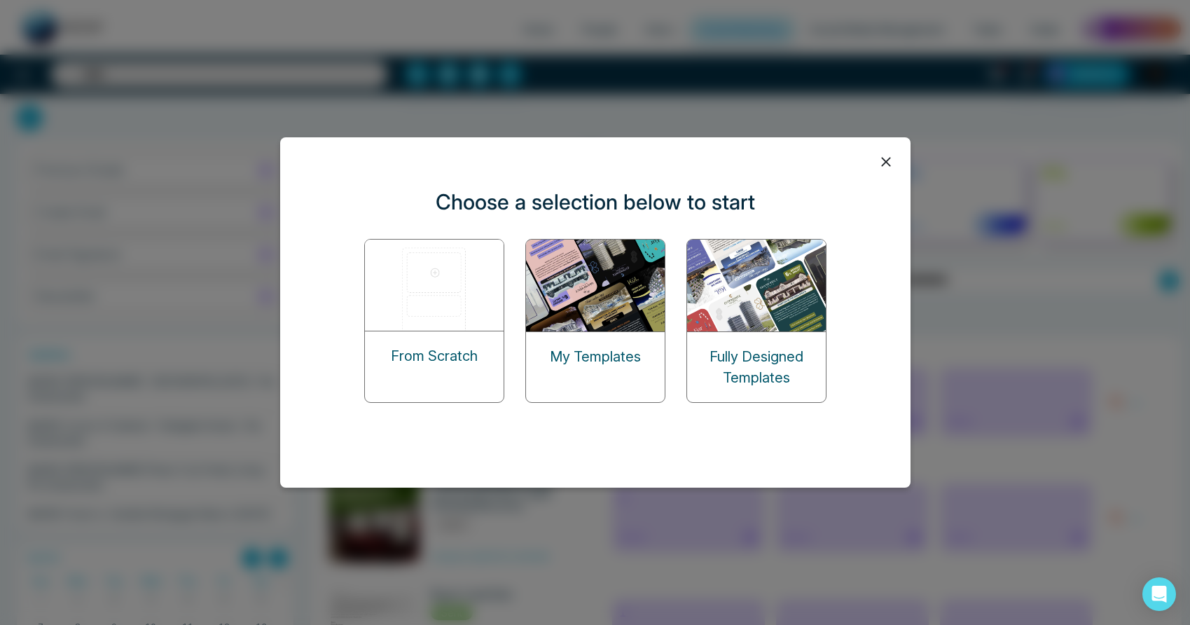
click at [569, 320] on img at bounding box center [596, 286] width 140 height 92
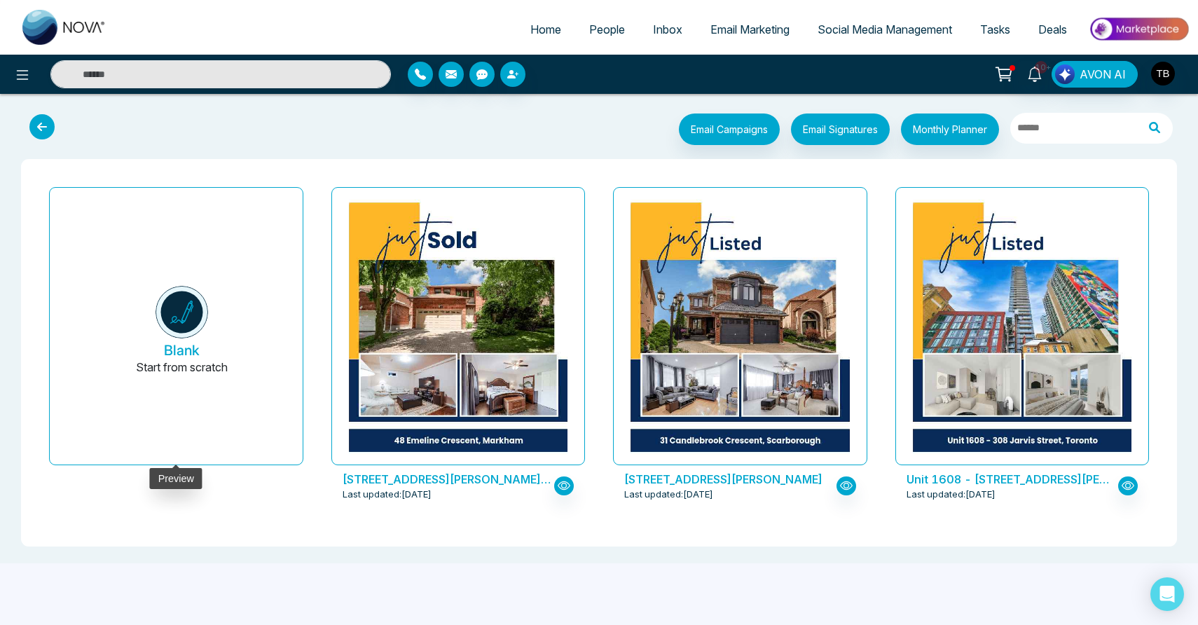
click at [178, 331] on img at bounding box center [181, 312] width 53 height 53
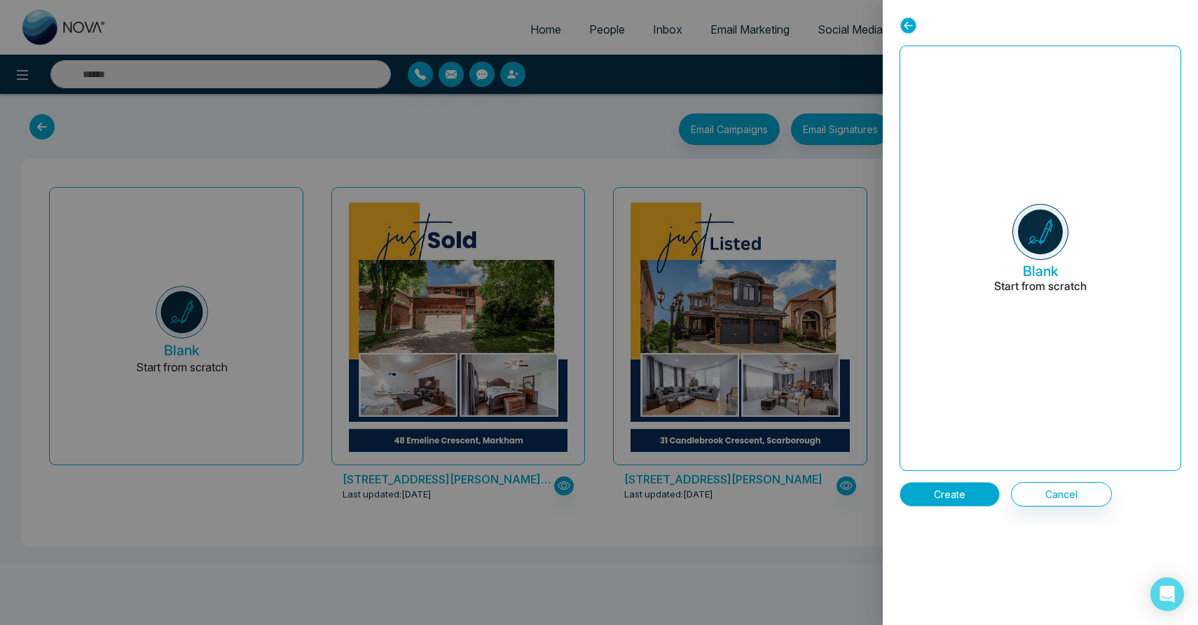
click at [976, 501] on button "Create" at bounding box center [949, 494] width 100 height 25
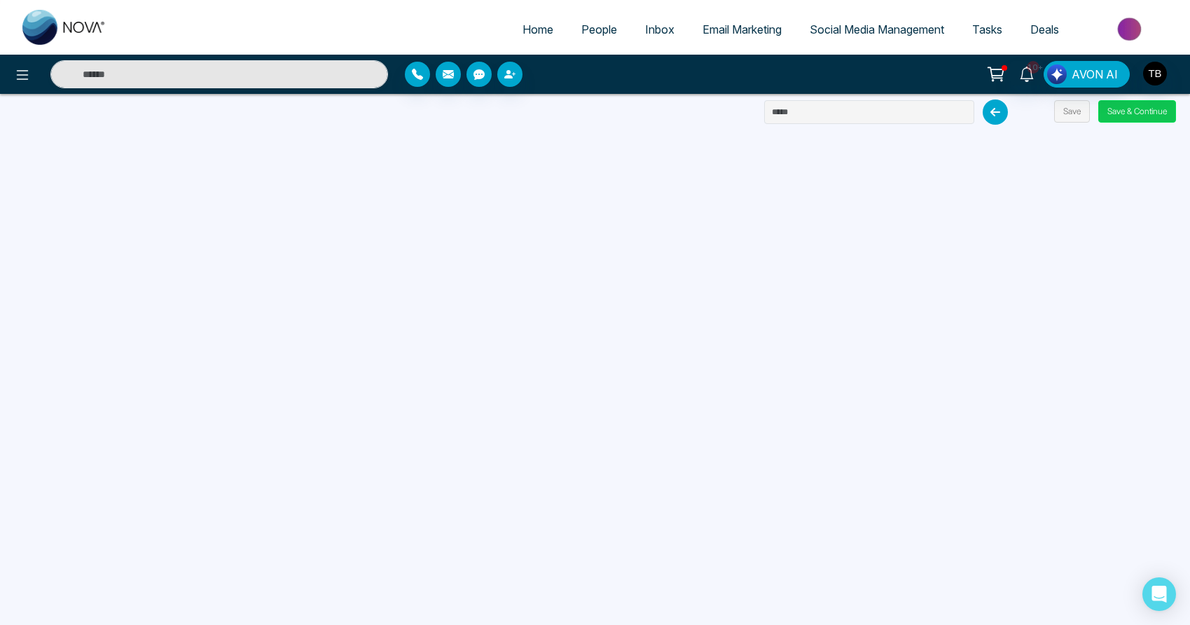
click at [1149, 116] on button "Save & Continue" at bounding box center [1137, 111] width 78 height 22
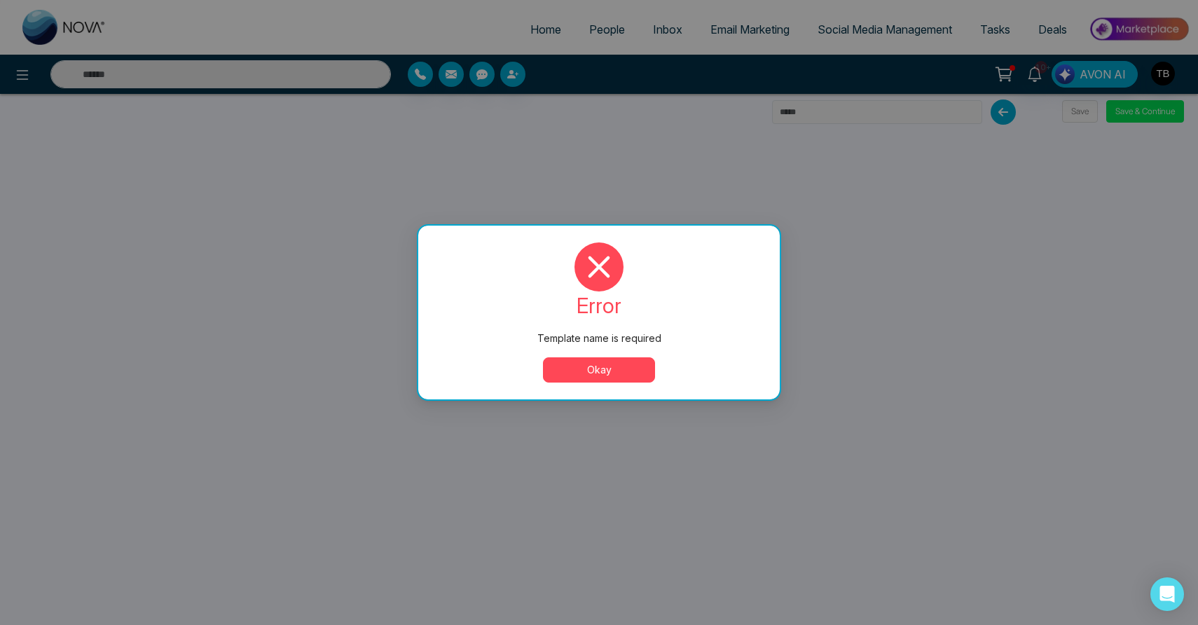
click at [625, 376] on button "Okay" at bounding box center [599, 369] width 112 height 25
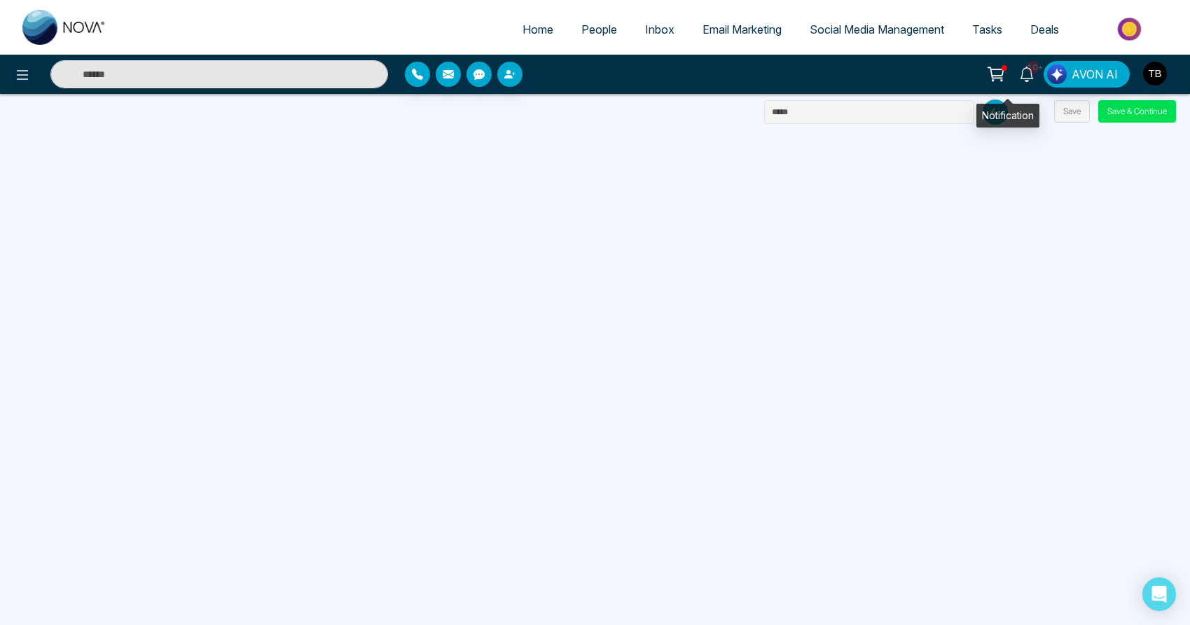
click at [1019, 78] on icon at bounding box center [1026, 74] width 15 height 15
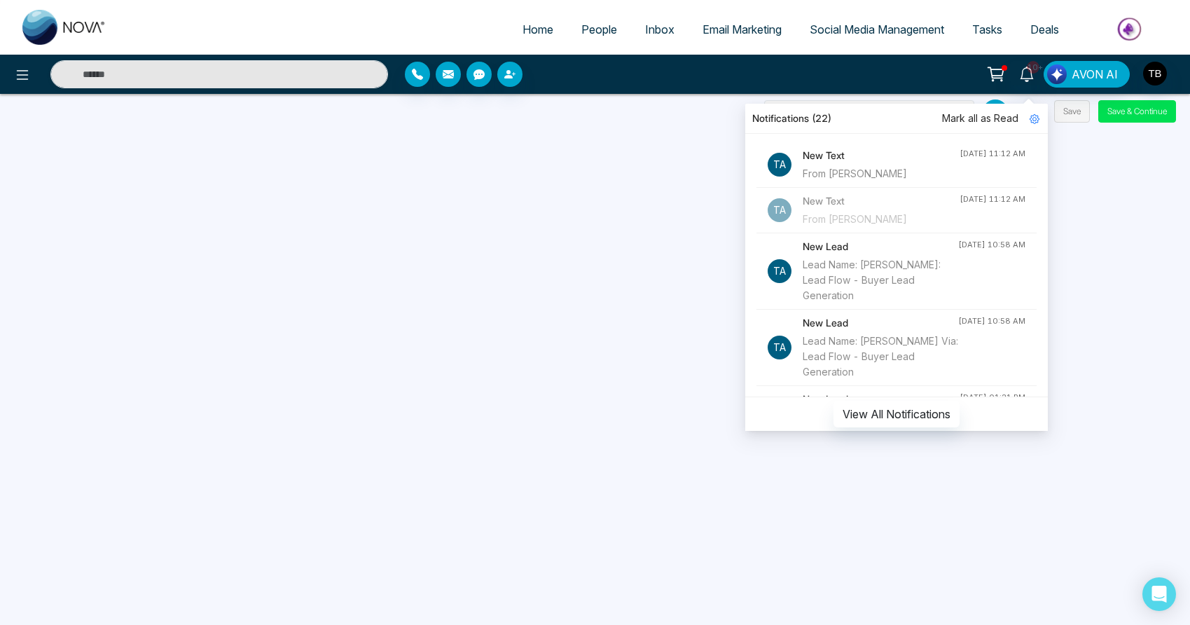
click at [839, 161] on h4 "New Text" at bounding box center [881, 155] width 157 height 15
